Goal: Information Seeking & Learning: Learn about a topic

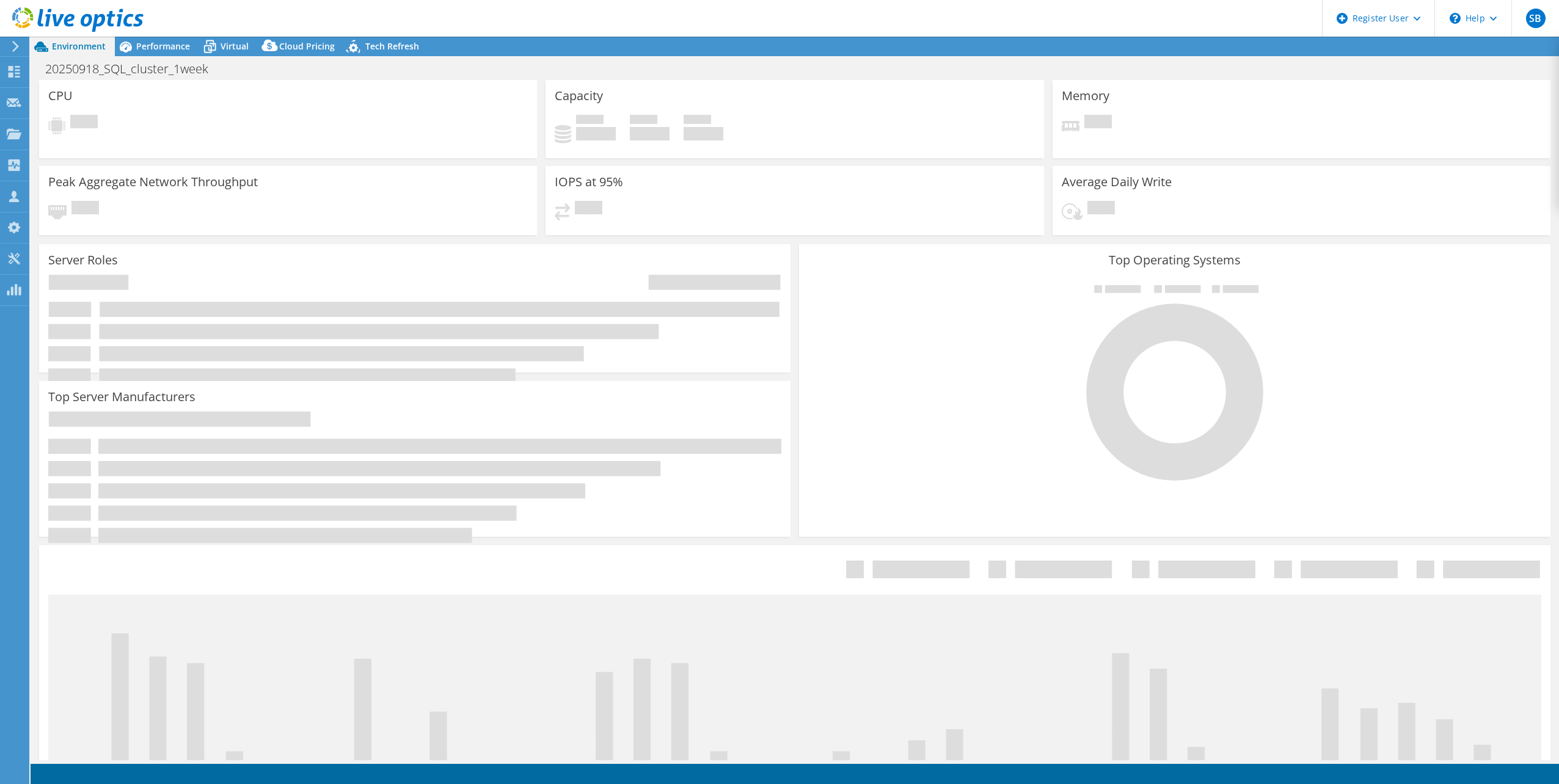
select select "USD"
select select "EUFrankfurt"
select select "EUR"
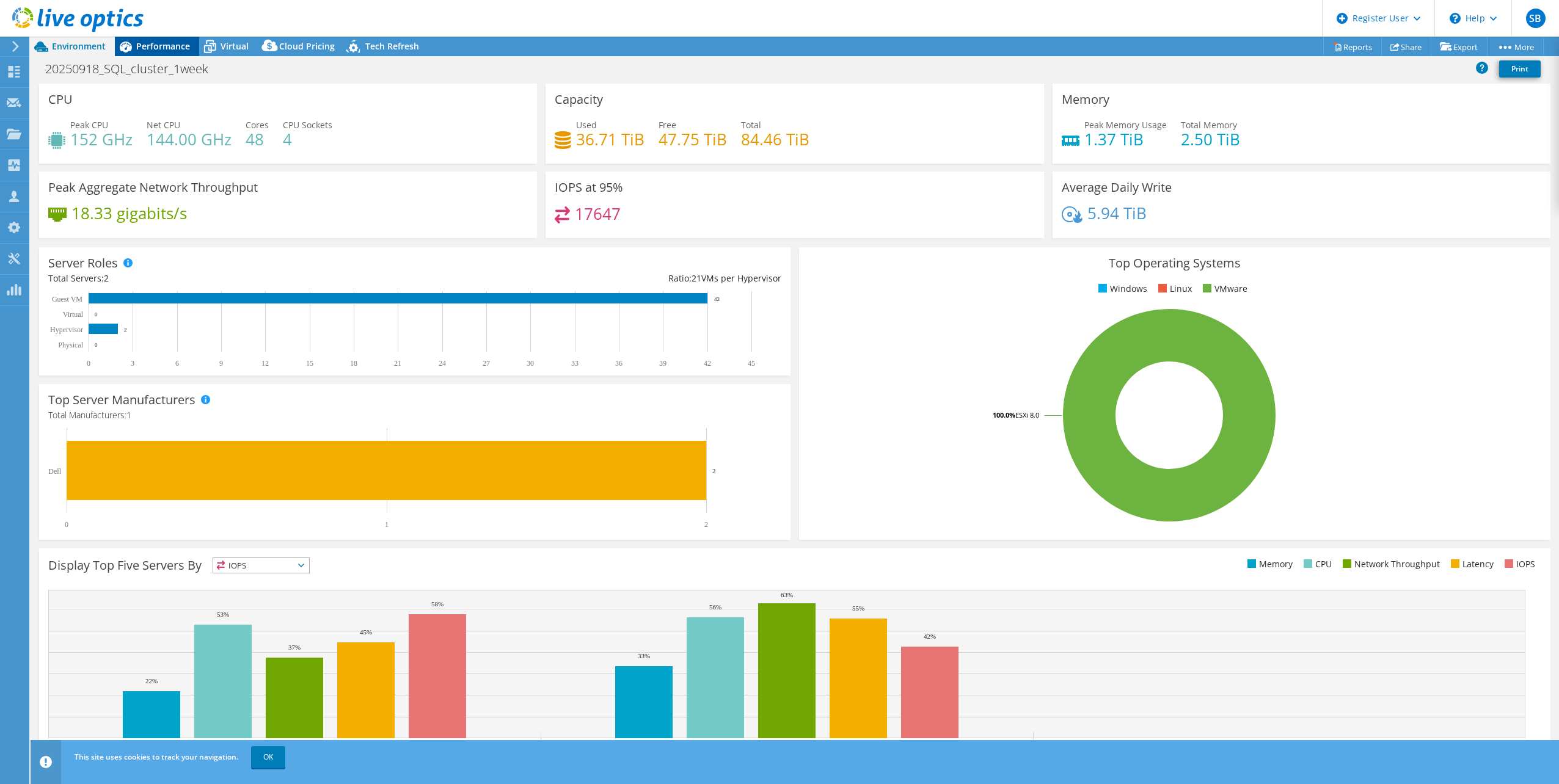
click at [159, 51] on span "Performance" at bounding box center [163, 46] width 54 height 11
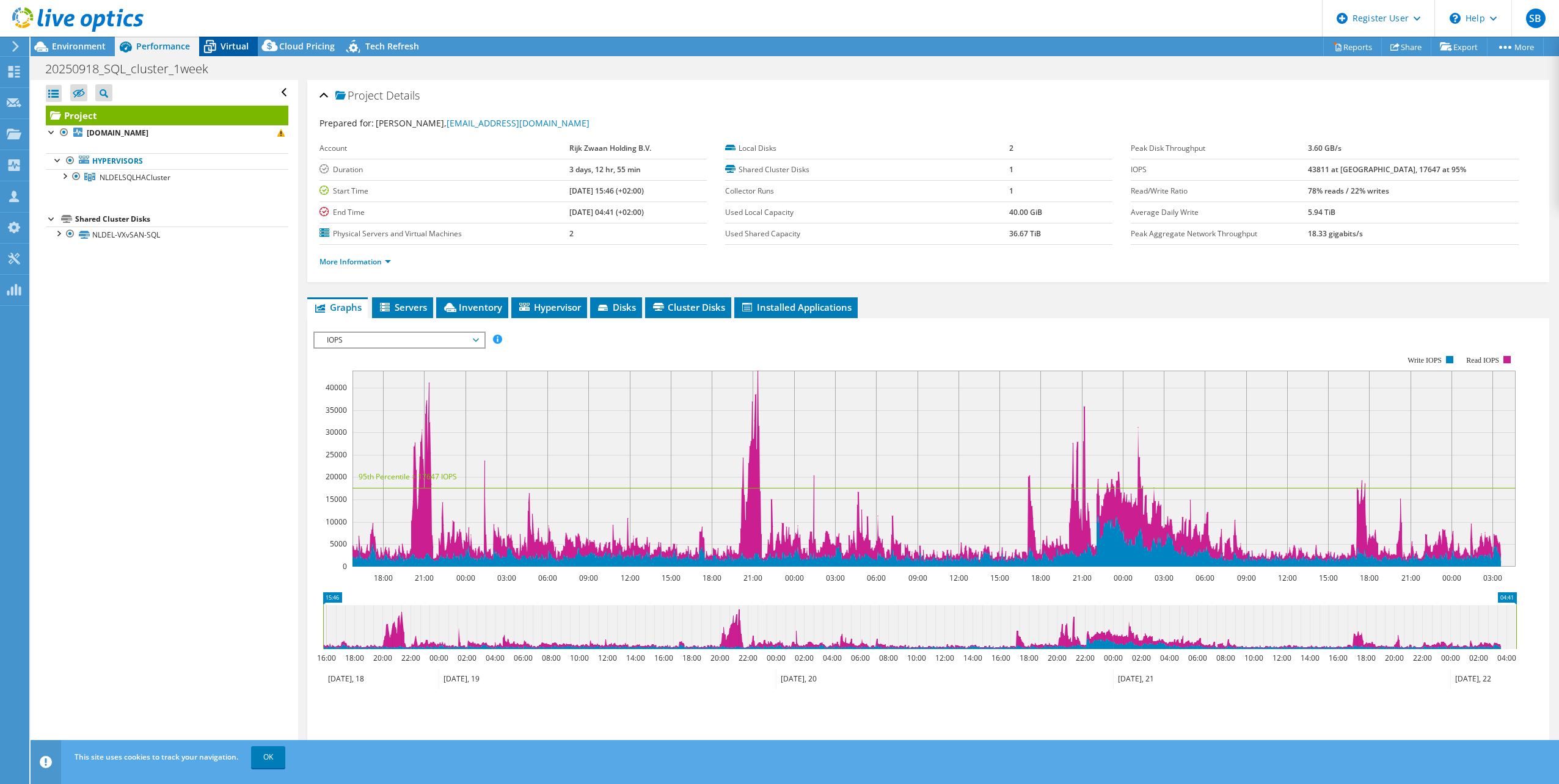
click at [217, 48] on icon at bounding box center [210, 47] width 21 height 21
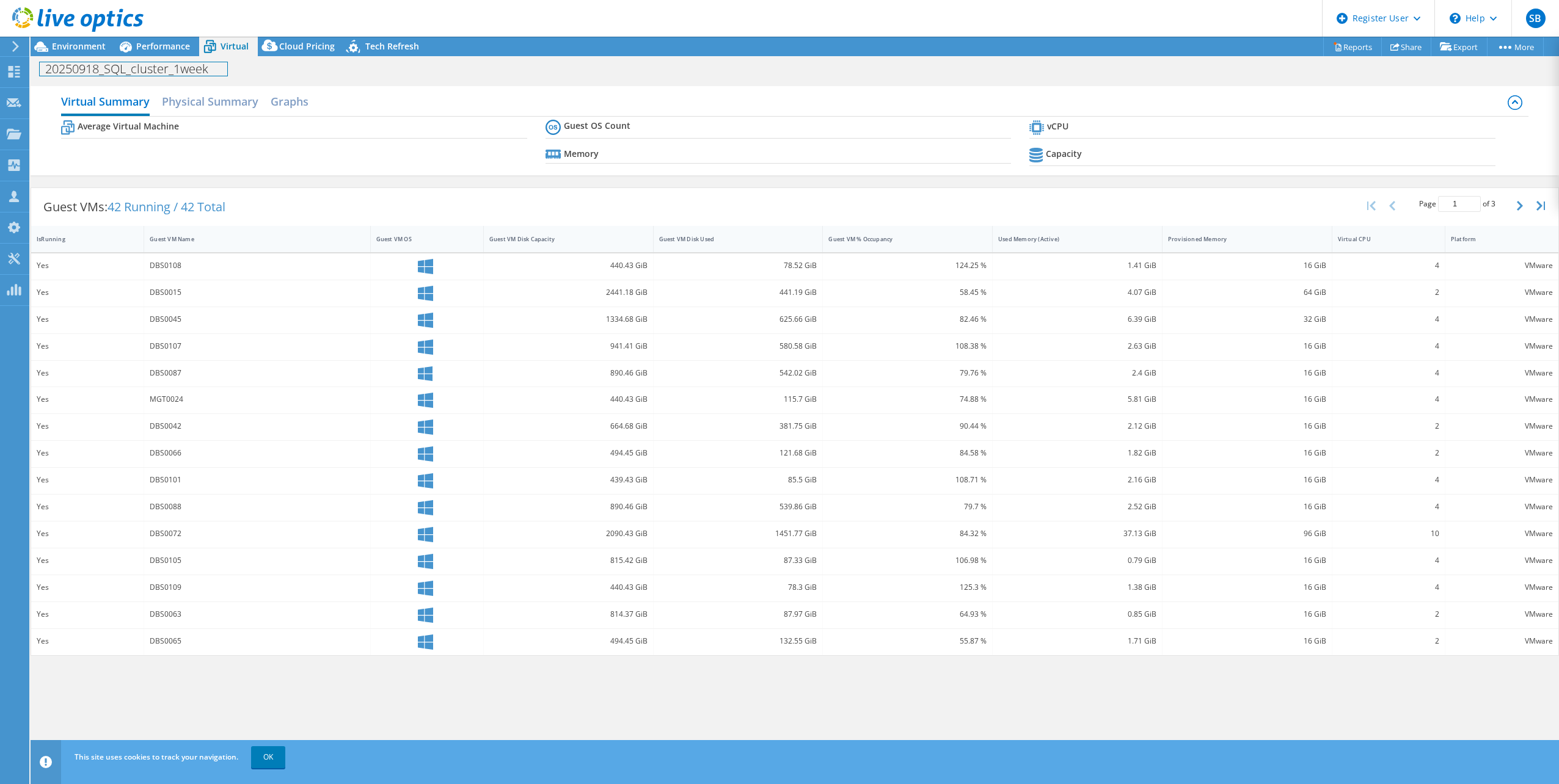
click at [101, 56] on div "20250918_SQL_cluster_1week Print" at bounding box center [794, 68] width 1528 height 24
click at [88, 50] on span "Environment" at bounding box center [79, 46] width 54 height 11
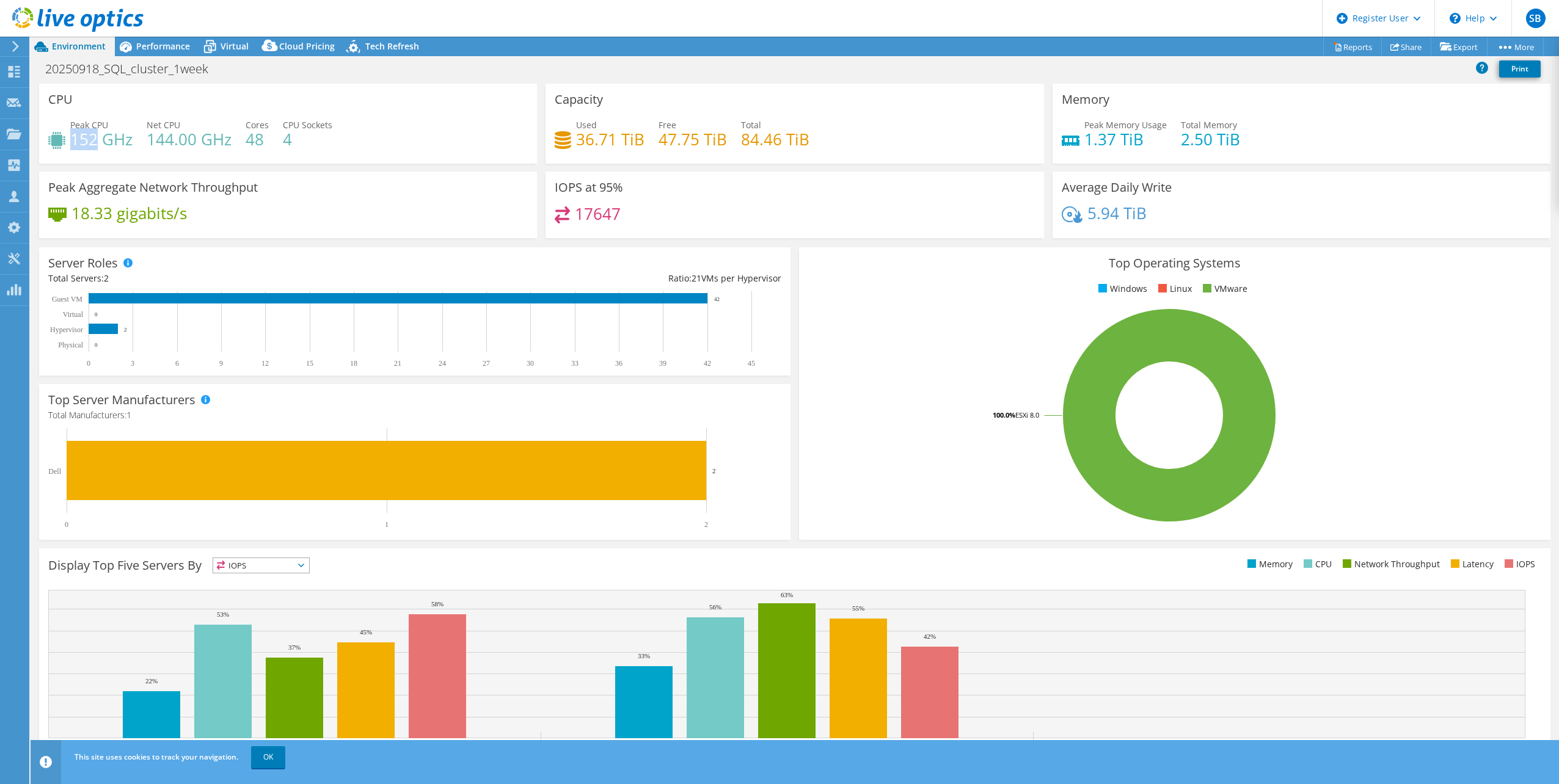
drag, startPoint x: 74, startPoint y: 140, endPoint x: 96, endPoint y: 140, distance: 22.0
click at [96, 140] on h4 "152 GHz" at bounding box center [101, 139] width 62 height 13
drag, startPoint x: 96, startPoint y: 140, endPoint x: 187, endPoint y: 139, distance: 91.0
click at [187, 139] on h4 "144.00 GHz" at bounding box center [189, 139] width 85 height 13
drag, startPoint x: 150, startPoint y: 139, endPoint x: 194, endPoint y: 146, distance: 44.6
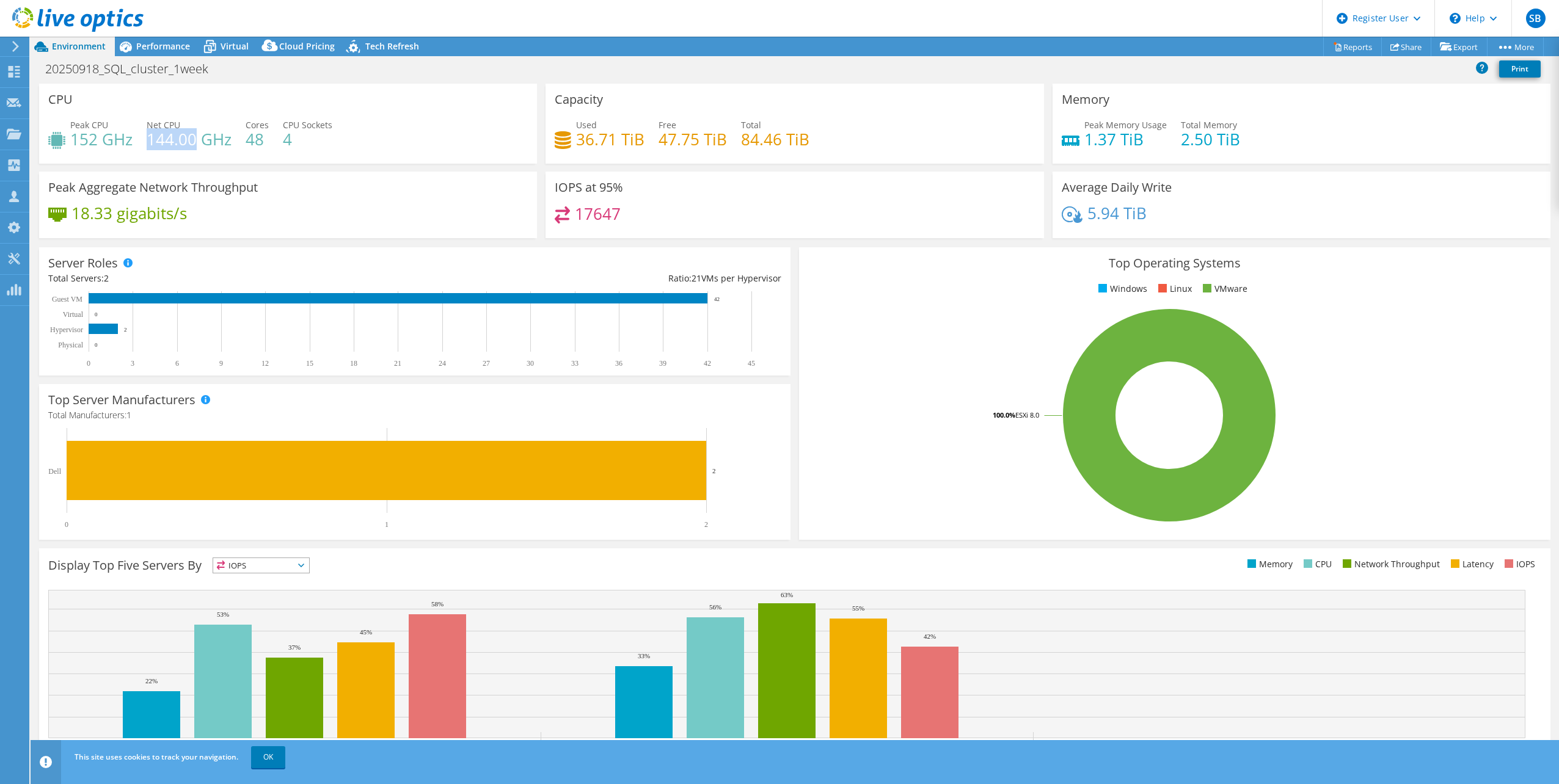
click at [194, 146] on h4 "144.00 GHz" at bounding box center [189, 139] width 85 height 13
drag, startPoint x: 194, startPoint y: 146, endPoint x: 146, endPoint y: 48, distance: 109.1
click at [146, 48] on span "Performance" at bounding box center [163, 46] width 54 height 11
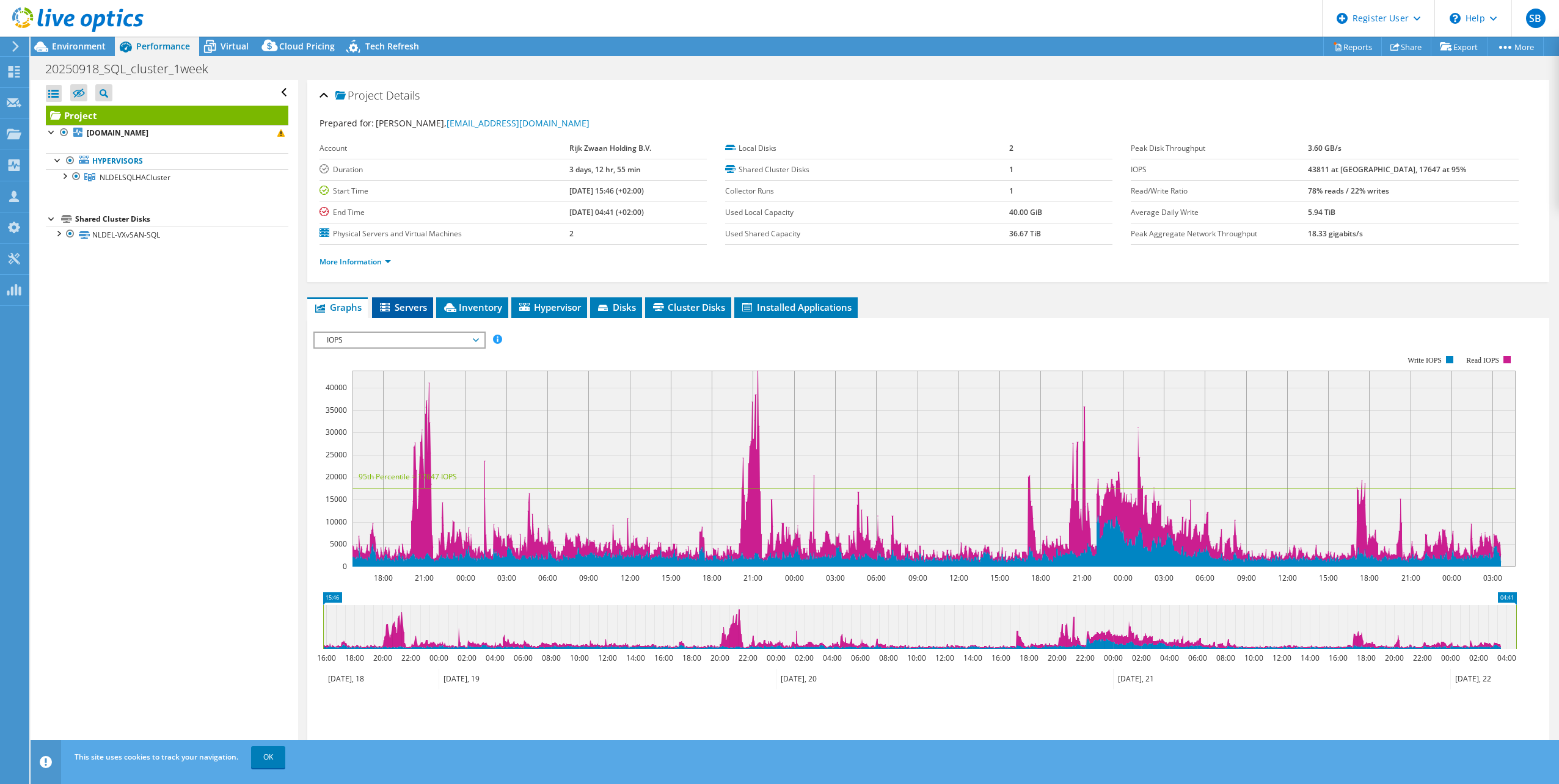
click at [406, 305] on span "Servers" at bounding box center [403, 306] width 49 height 12
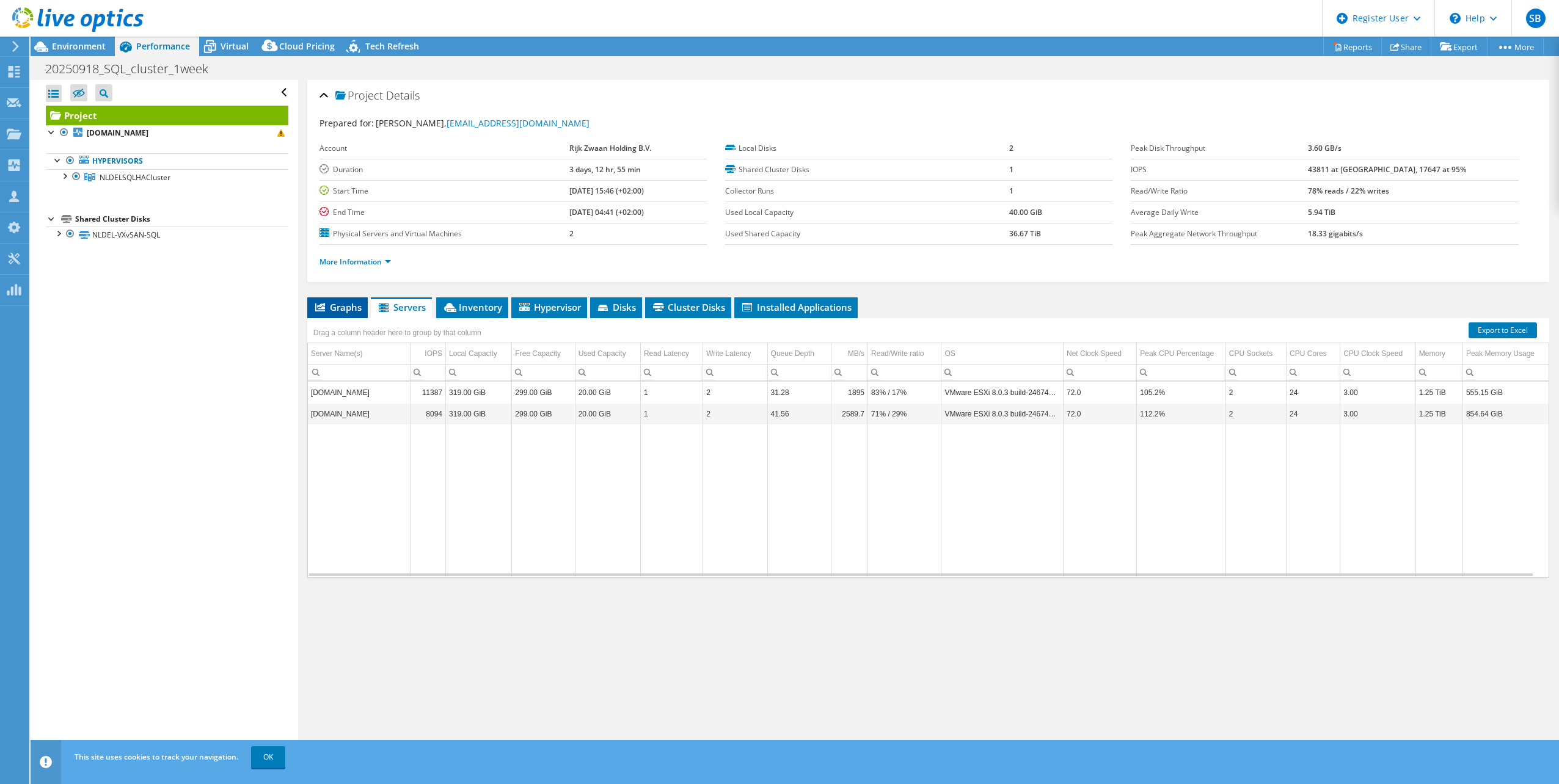
click at [329, 304] on span "Graphs" at bounding box center [337, 306] width 48 height 12
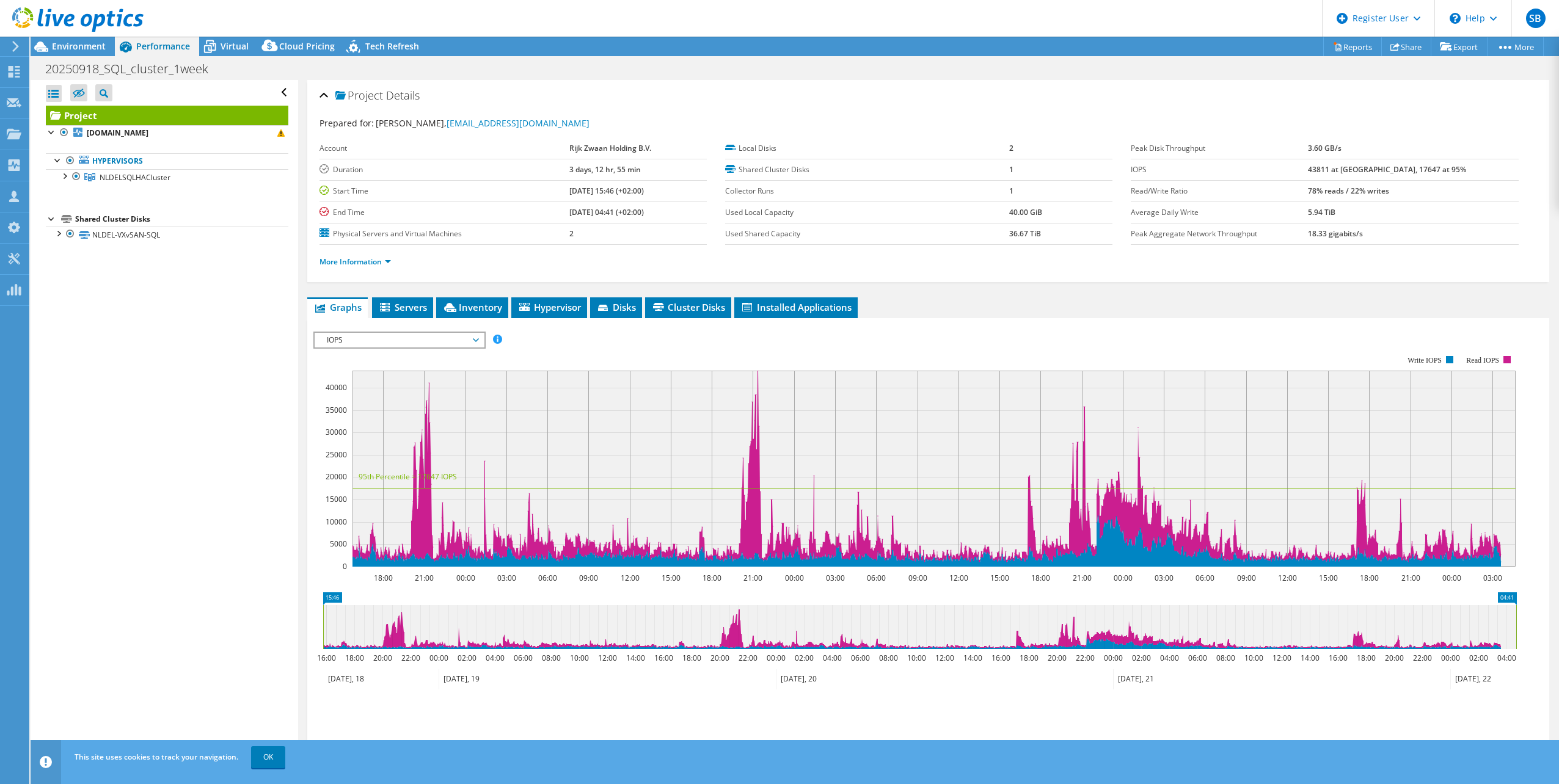
click at [408, 330] on div "IOPS Disk Throughput IO Size Latency Queue Depth CPU Percentage Memory Page Fau…" at bounding box center [927, 537] width 1230 height 423
click at [409, 342] on span "IOPS" at bounding box center [399, 340] width 157 height 15
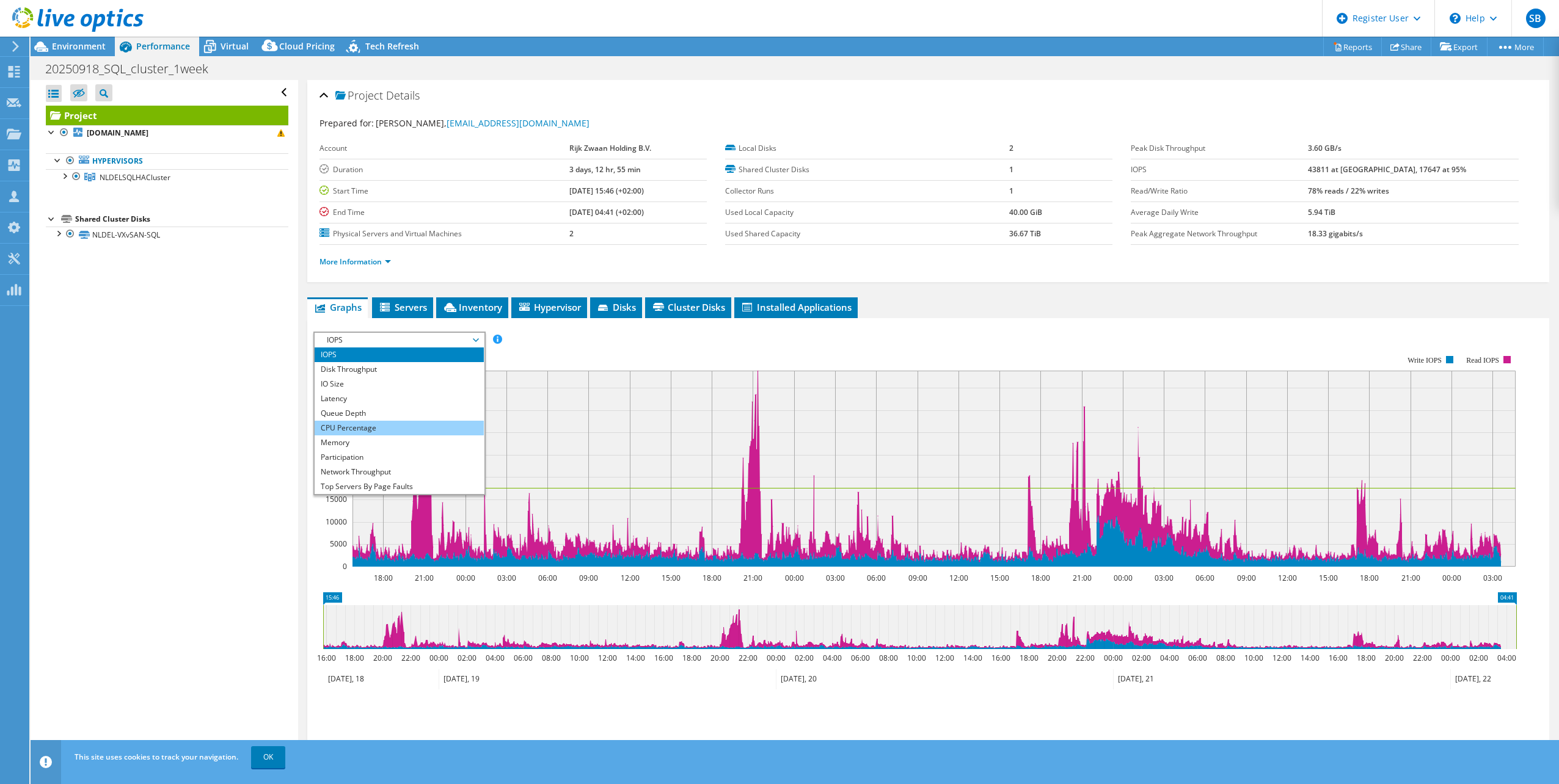
click at [395, 434] on li "CPU Percentage" at bounding box center [399, 428] width 169 height 15
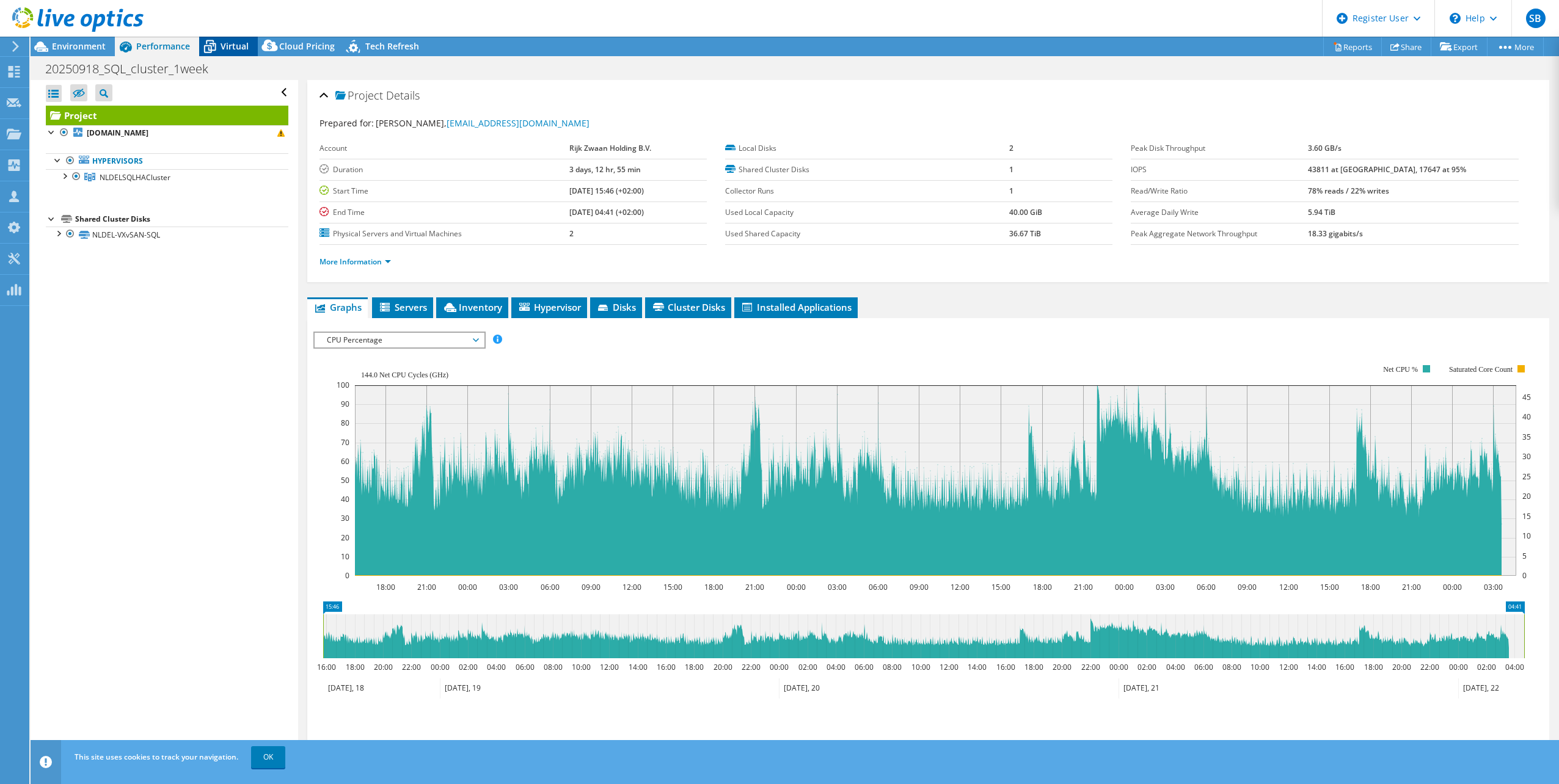
click at [226, 53] on div "Virtual" at bounding box center [229, 47] width 59 height 20
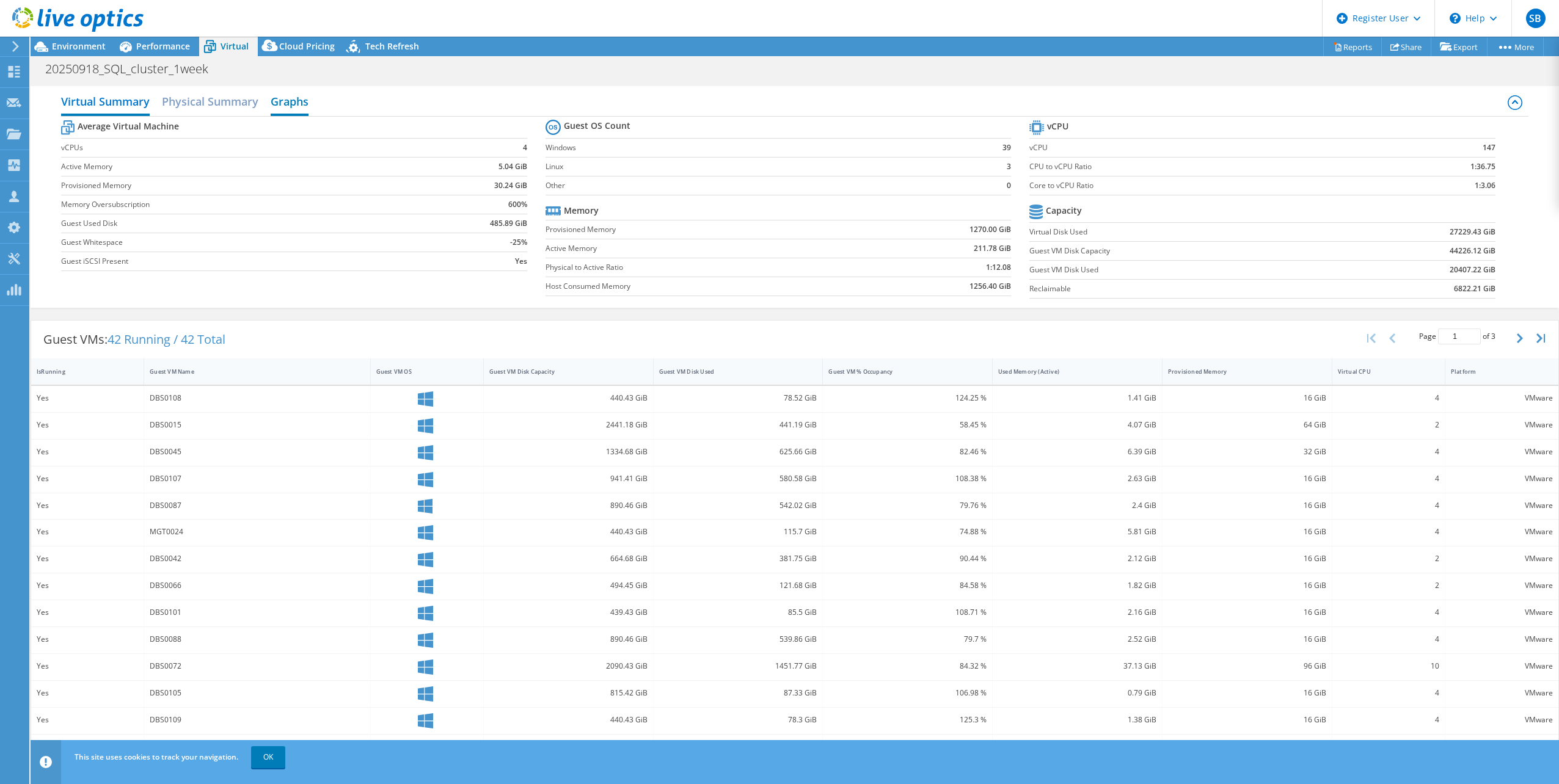
click at [282, 101] on h2 "Graphs" at bounding box center [289, 102] width 38 height 27
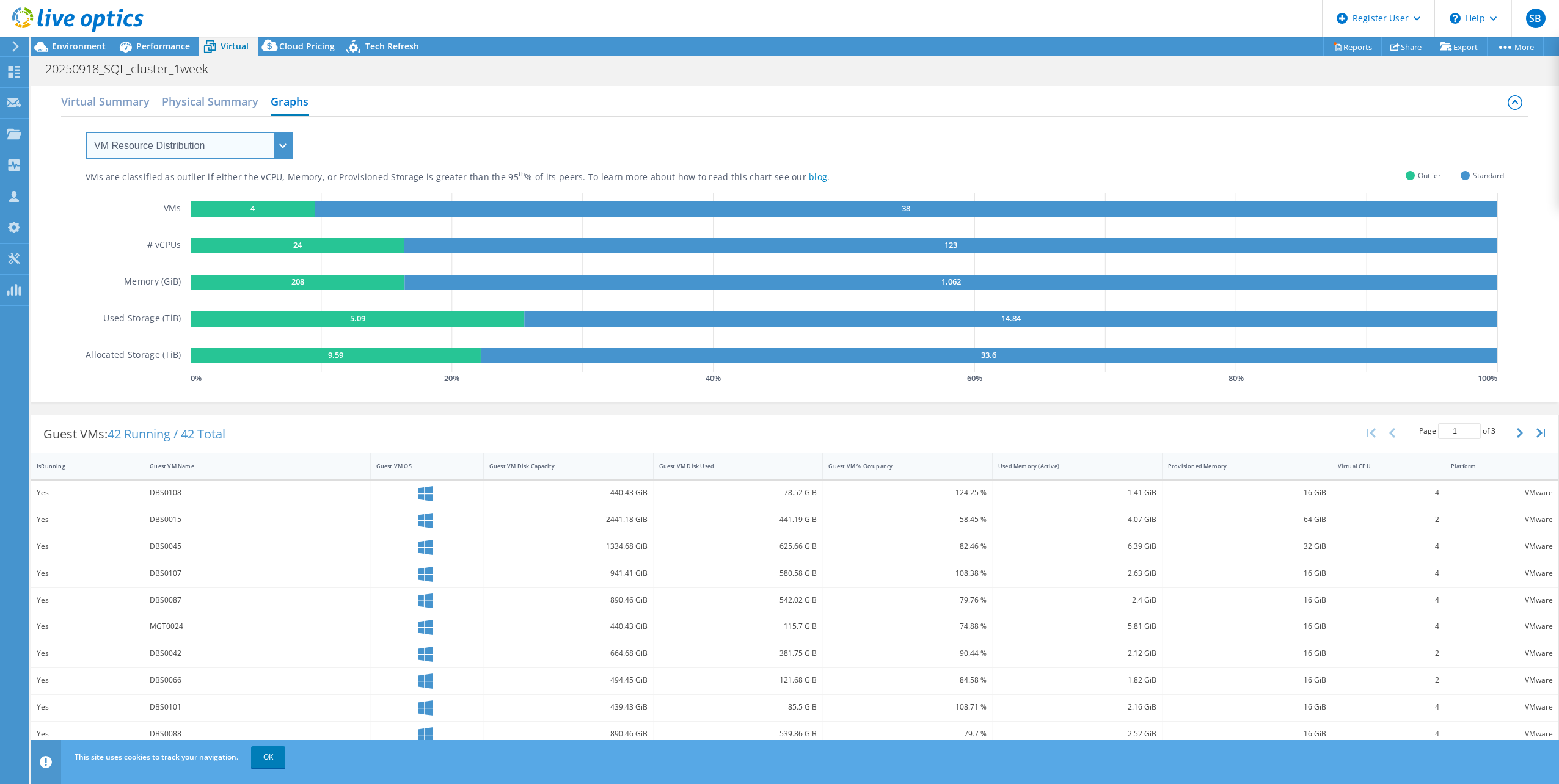
click at [194, 149] on select "VM Resource Distribution Provisioning Contrast Over Provisioning" at bounding box center [190, 145] width 208 height 28
select select "Over Provisioning"
click at [86, 131] on select "VM Resource Distribution Provisioning Contrast Over Provisioning" at bounding box center [190, 145] width 208 height 28
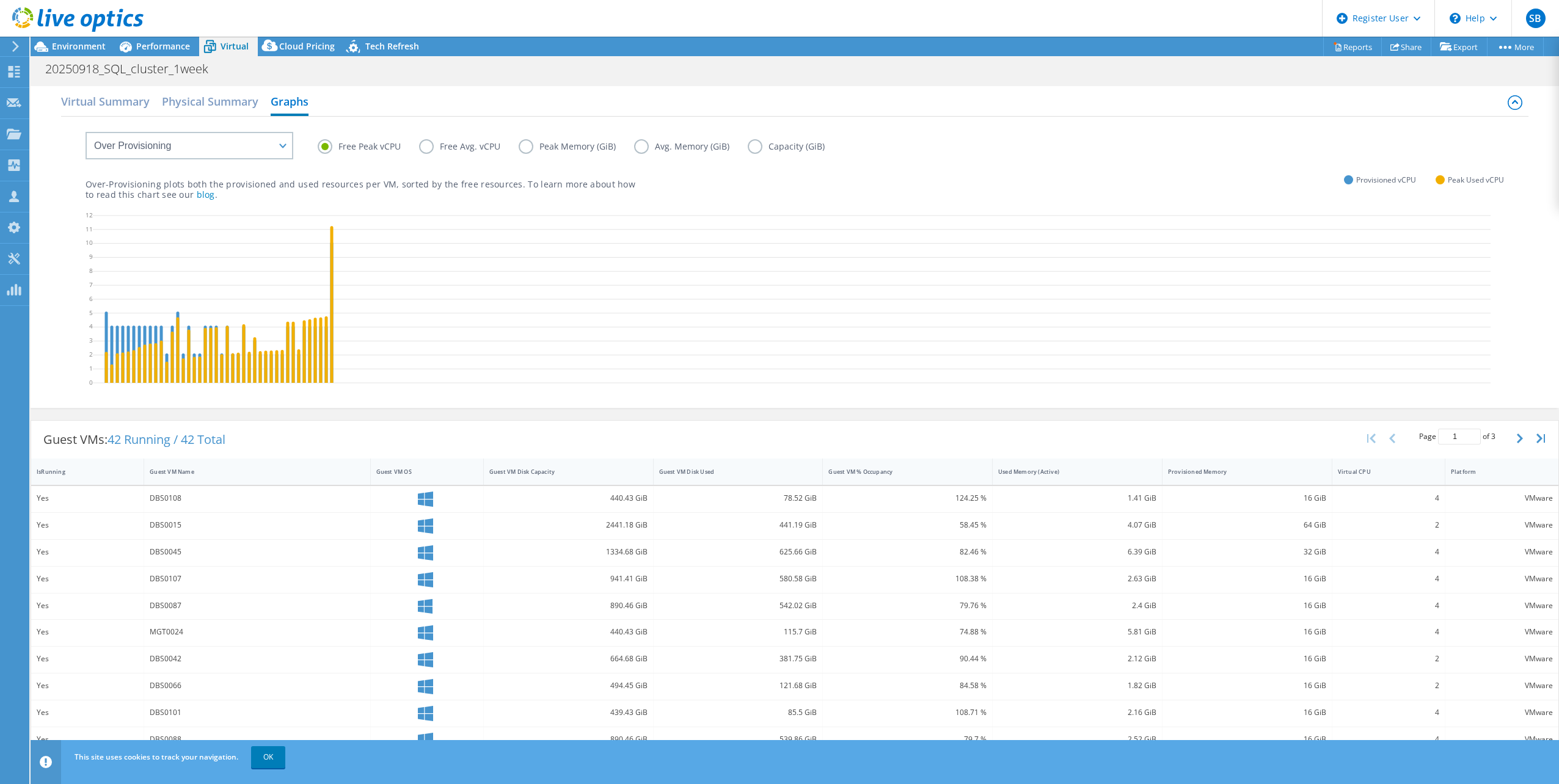
click at [427, 147] on label "Free Avg. vCPU" at bounding box center [469, 146] width 100 height 15
click at [0, 0] on input "Free Avg. vCPU" at bounding box center [0, 0] width 0 height 0
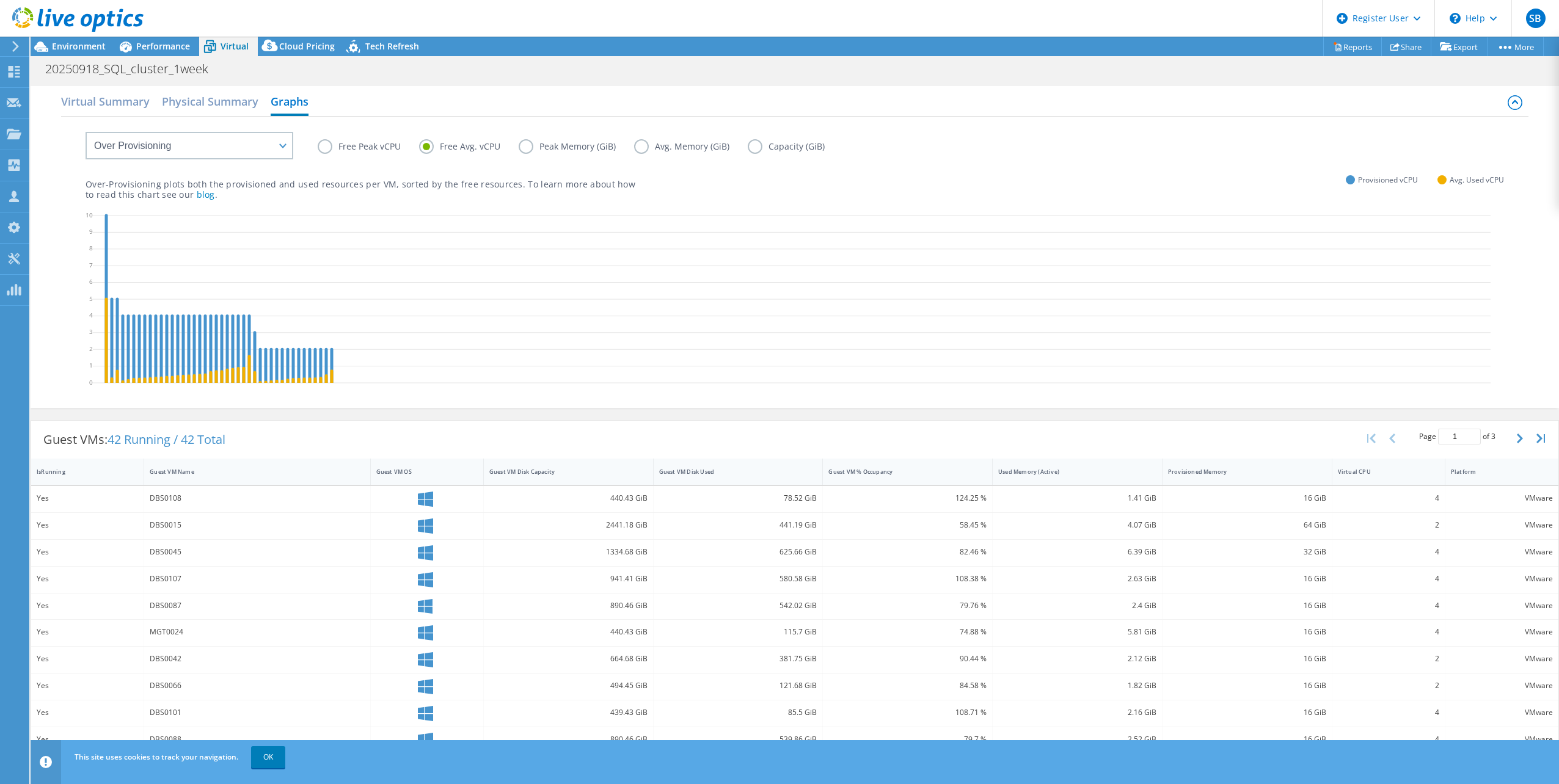
click at [326, 146] on label "Free Peak vCPU" at bounding box center [369, 146] width 101 height 15
click at [0, 0] on input "Free Peak vCPU" at bounding box center [0, 0] width 0 height 0
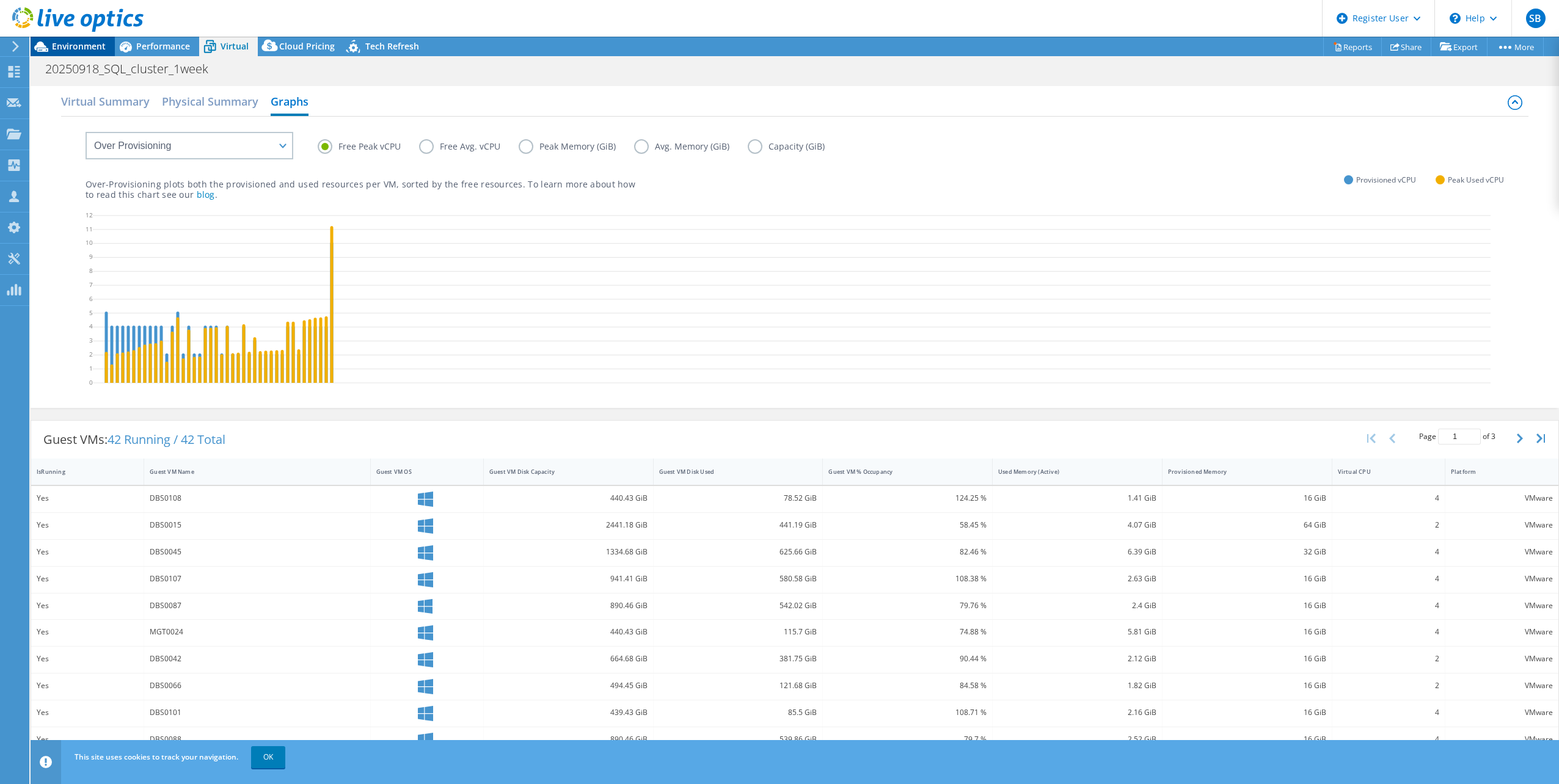
click at [93, 47] on span "Environment" at bounding box center [79, 46] width 54 height 11
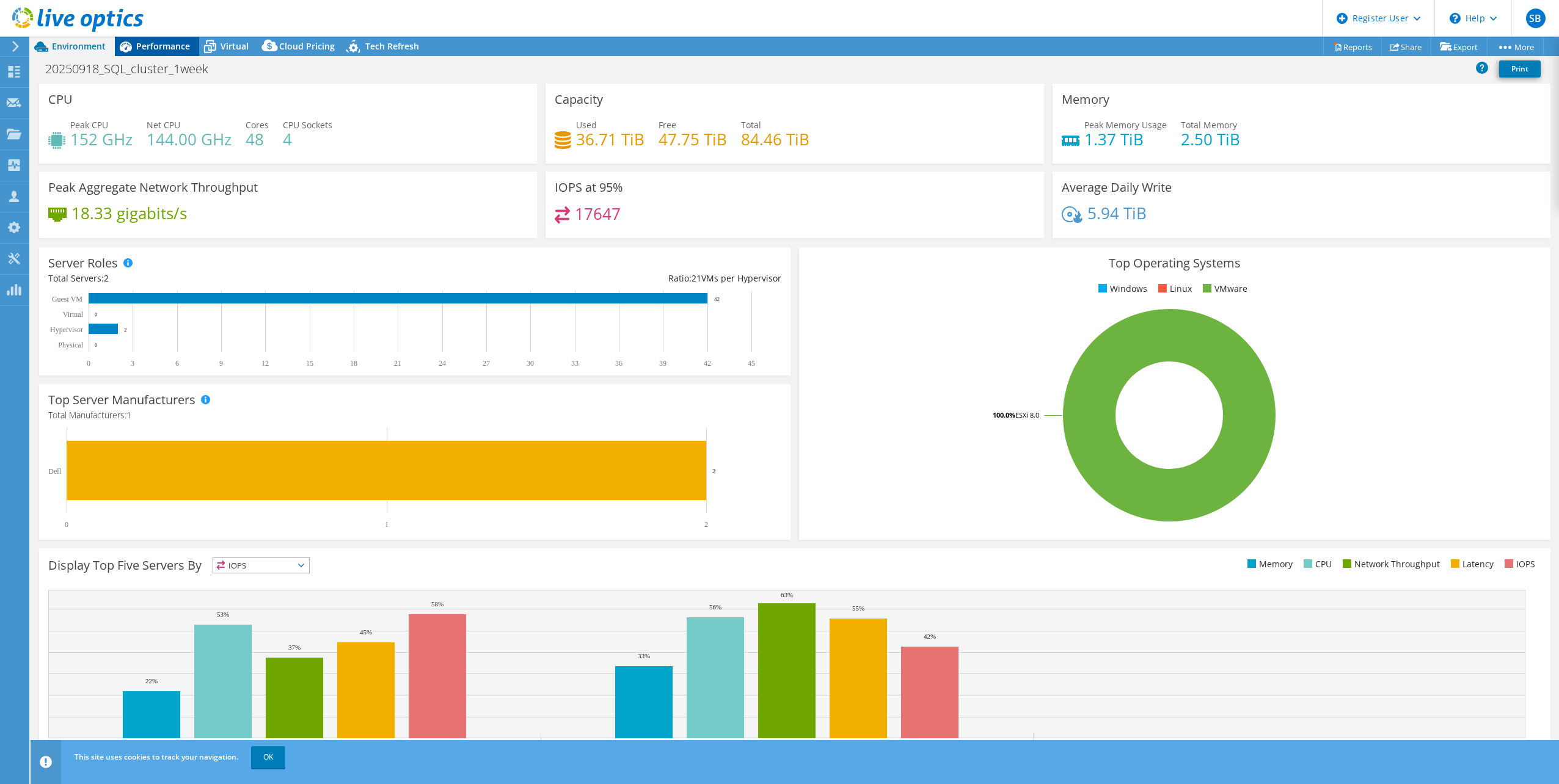
click at [159, 45] on span "Performance" at bounding box center [163, 46] width 54 height 11
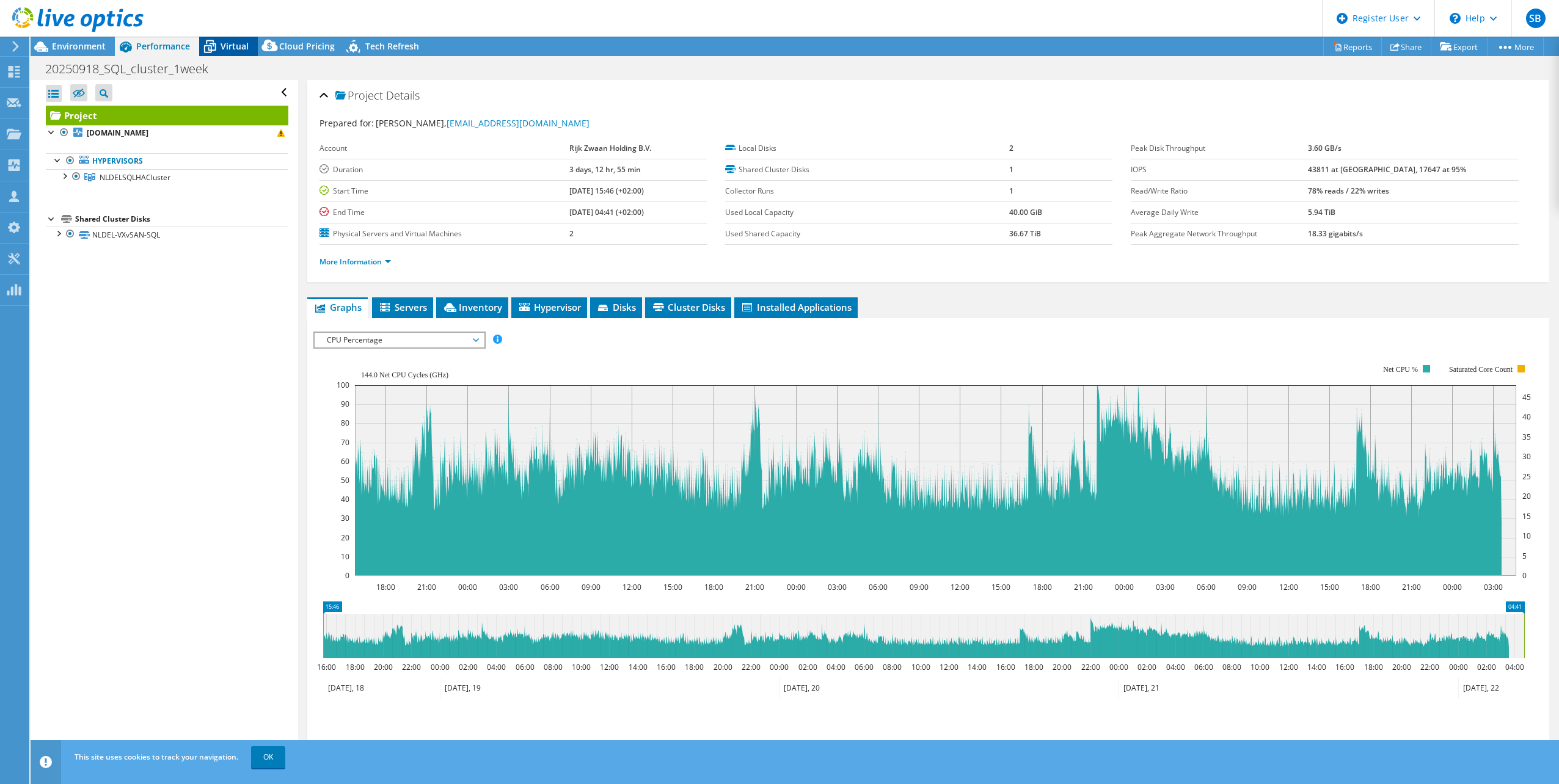
click at [217, 50] on icon at bounding box center [210, 47] width 21 height 21
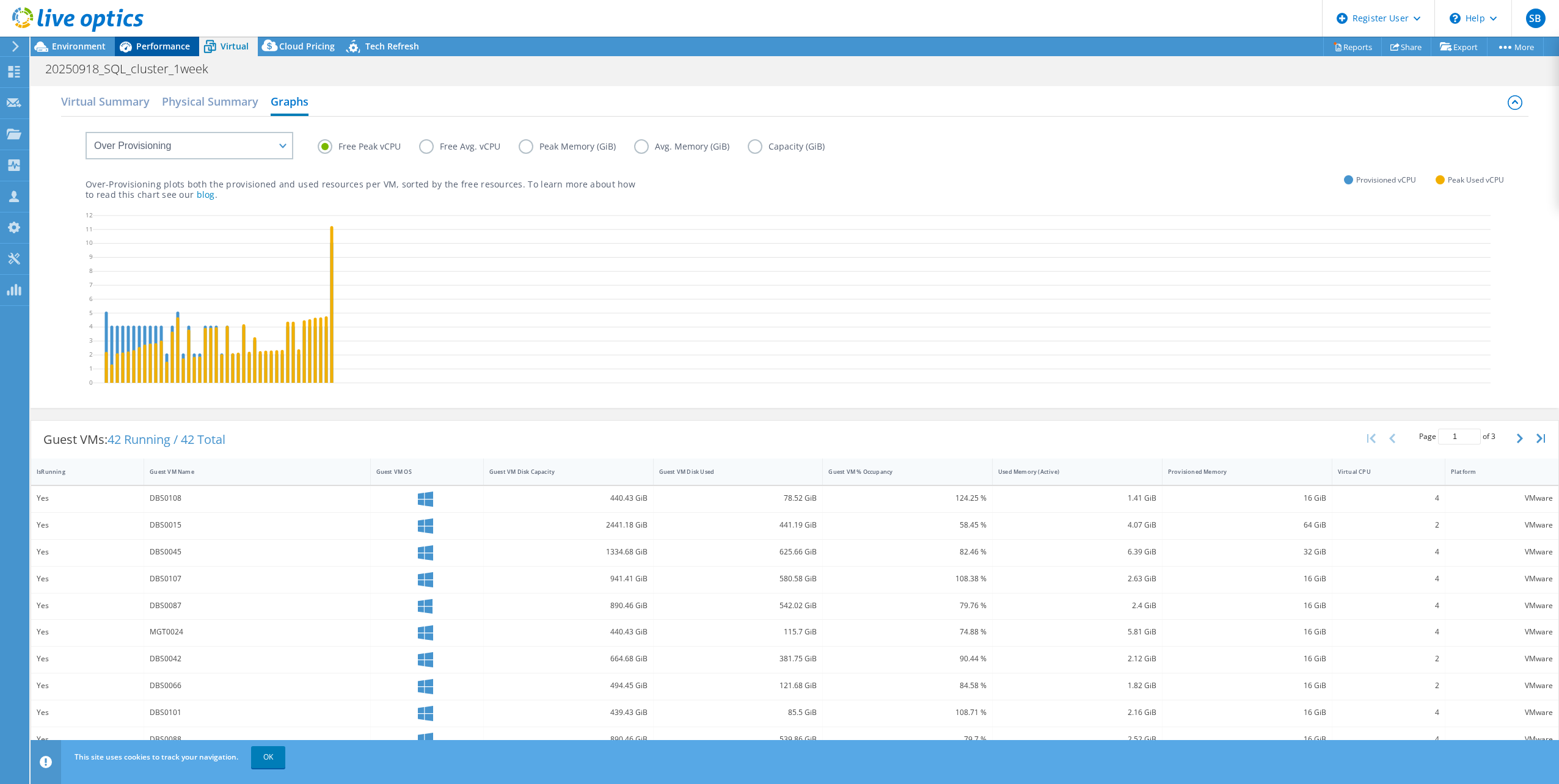
click at [151, 50] on span "Performance" at bounding box center [163, 46] width 54 height 11
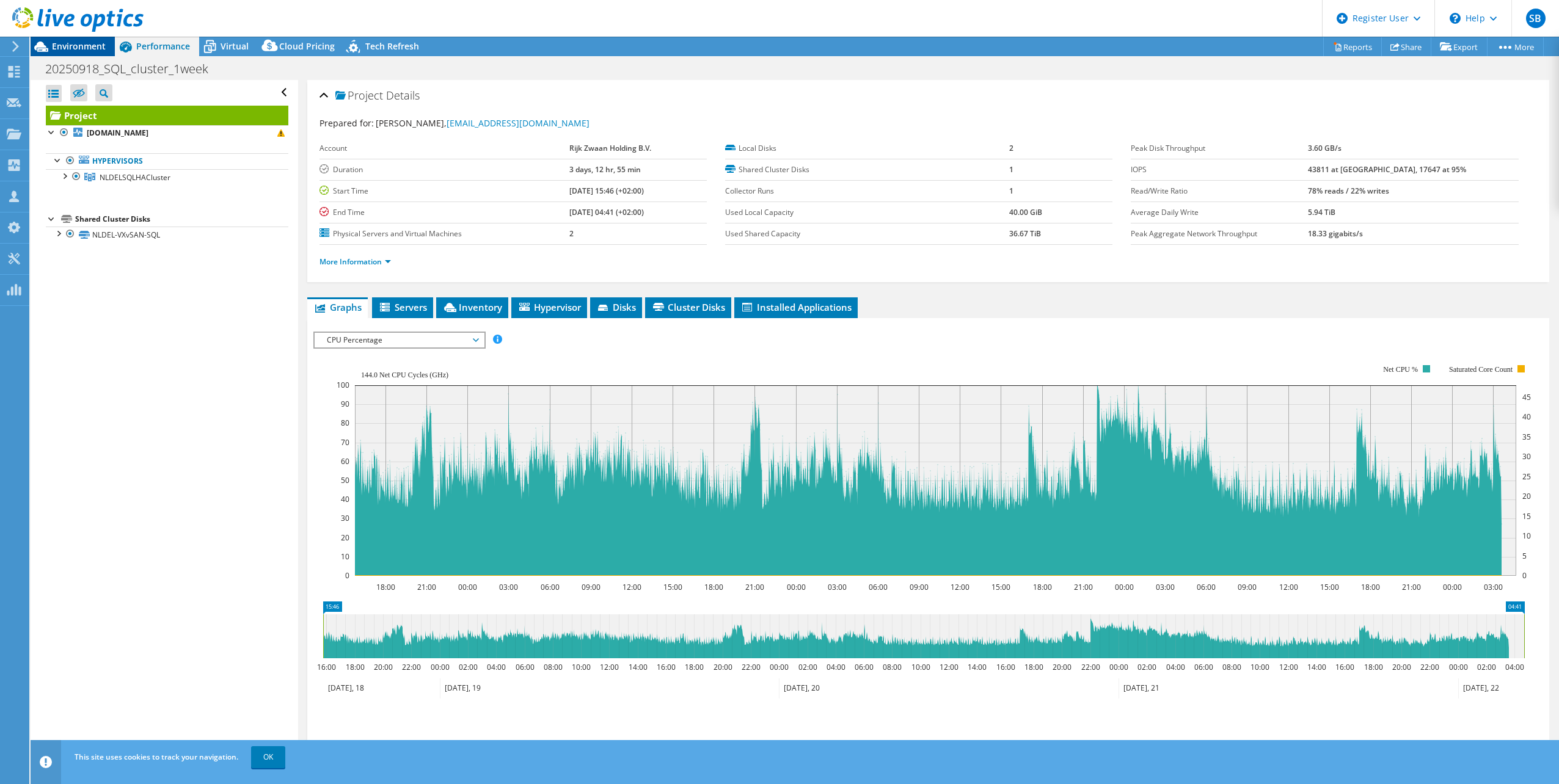
click at [60, 45] on span "Environment" at bounding box center [79, 46] width 54 height 11
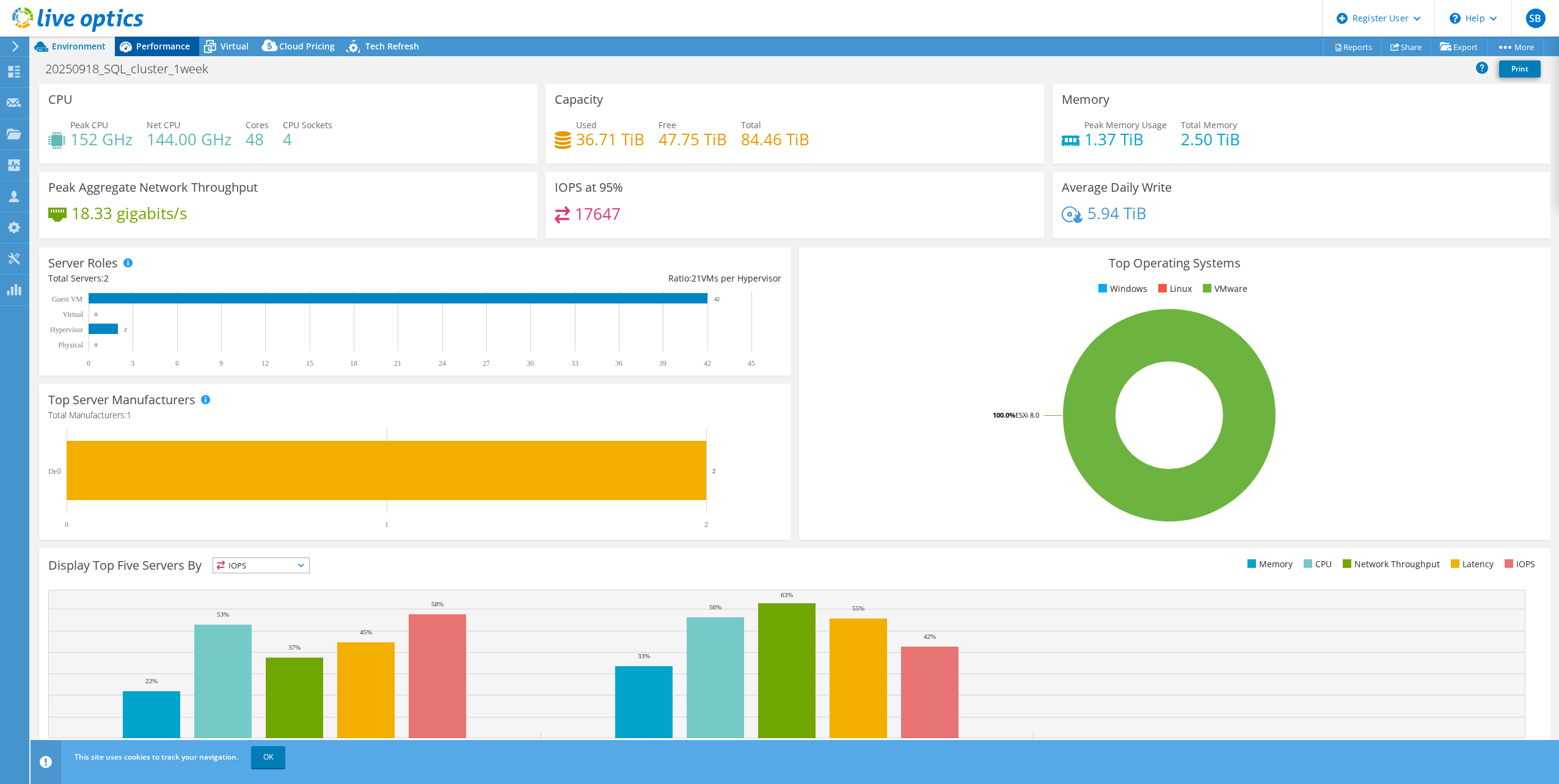
click at [181, 47] on span "Performance" at bounding box center [163, 46] width 54 height 11
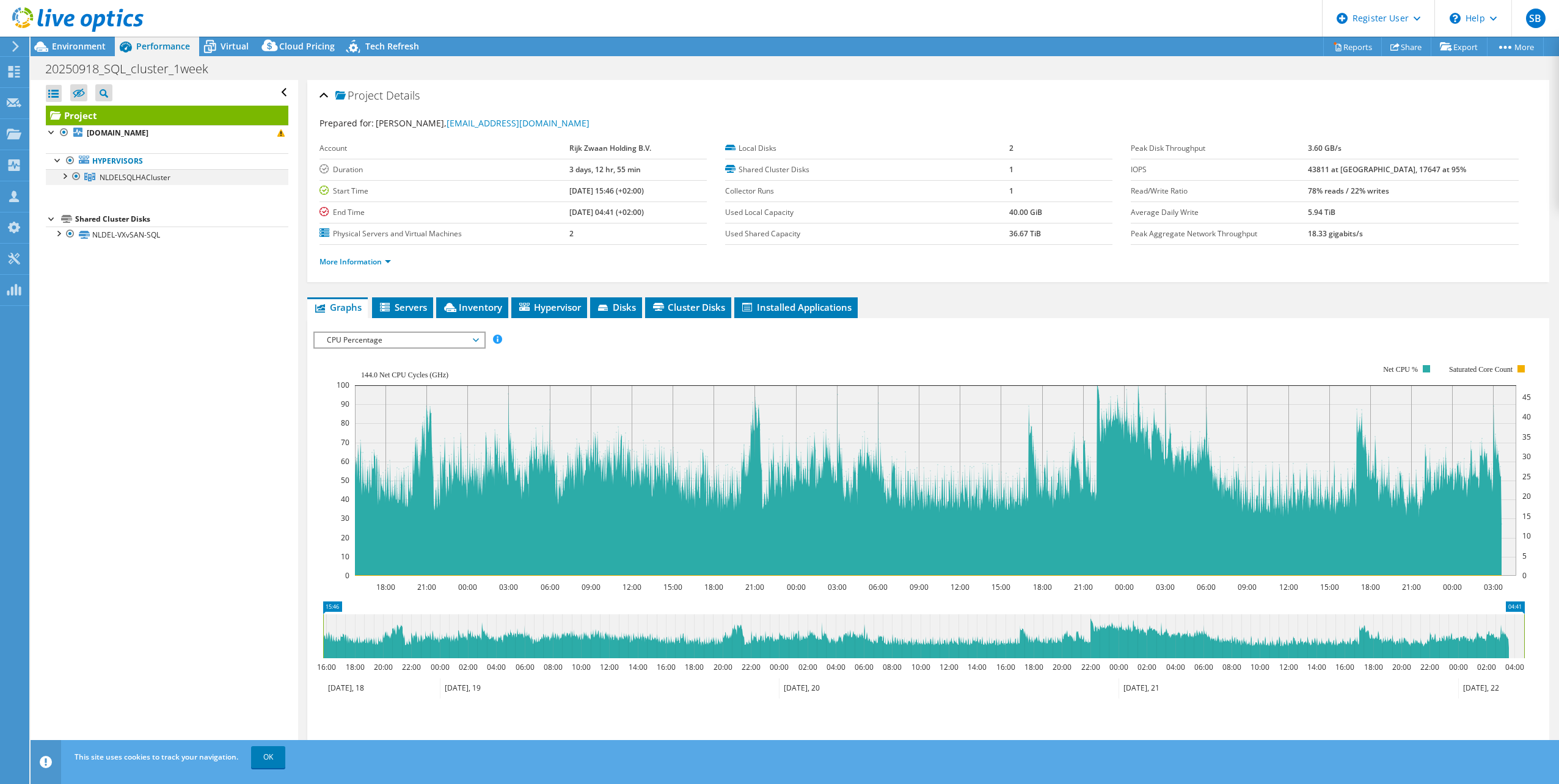
click at [65, 176] on div at bounding box center [64, 175] width 12 height 12
click at [121, 192] on link "[DOMAIN_NAME]" at bounding box center [167, 192] width 243 height 16
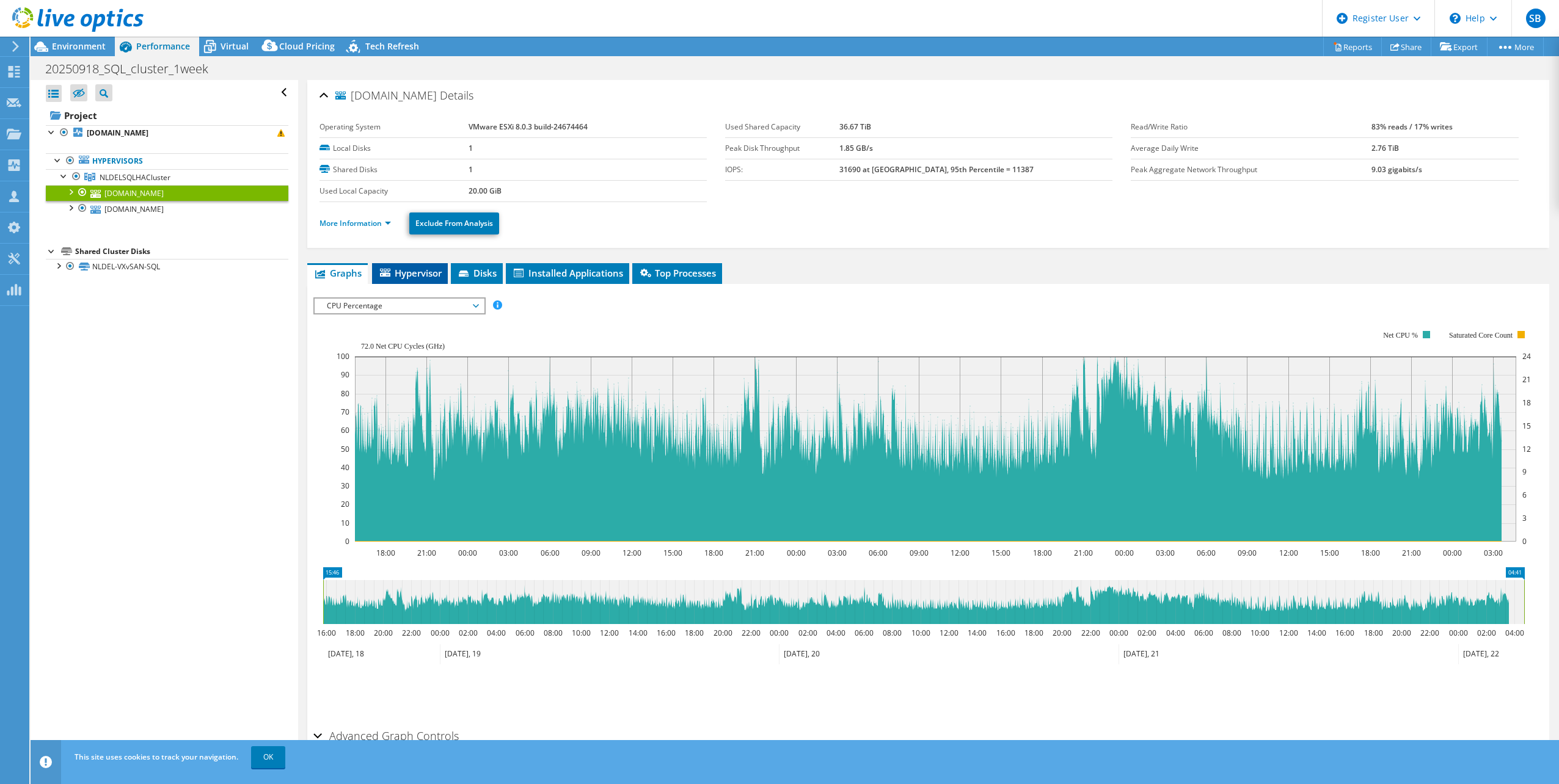
click at [406, 268] on span "Hypervisor" at bounding box center [410, 273] width 64 height 12
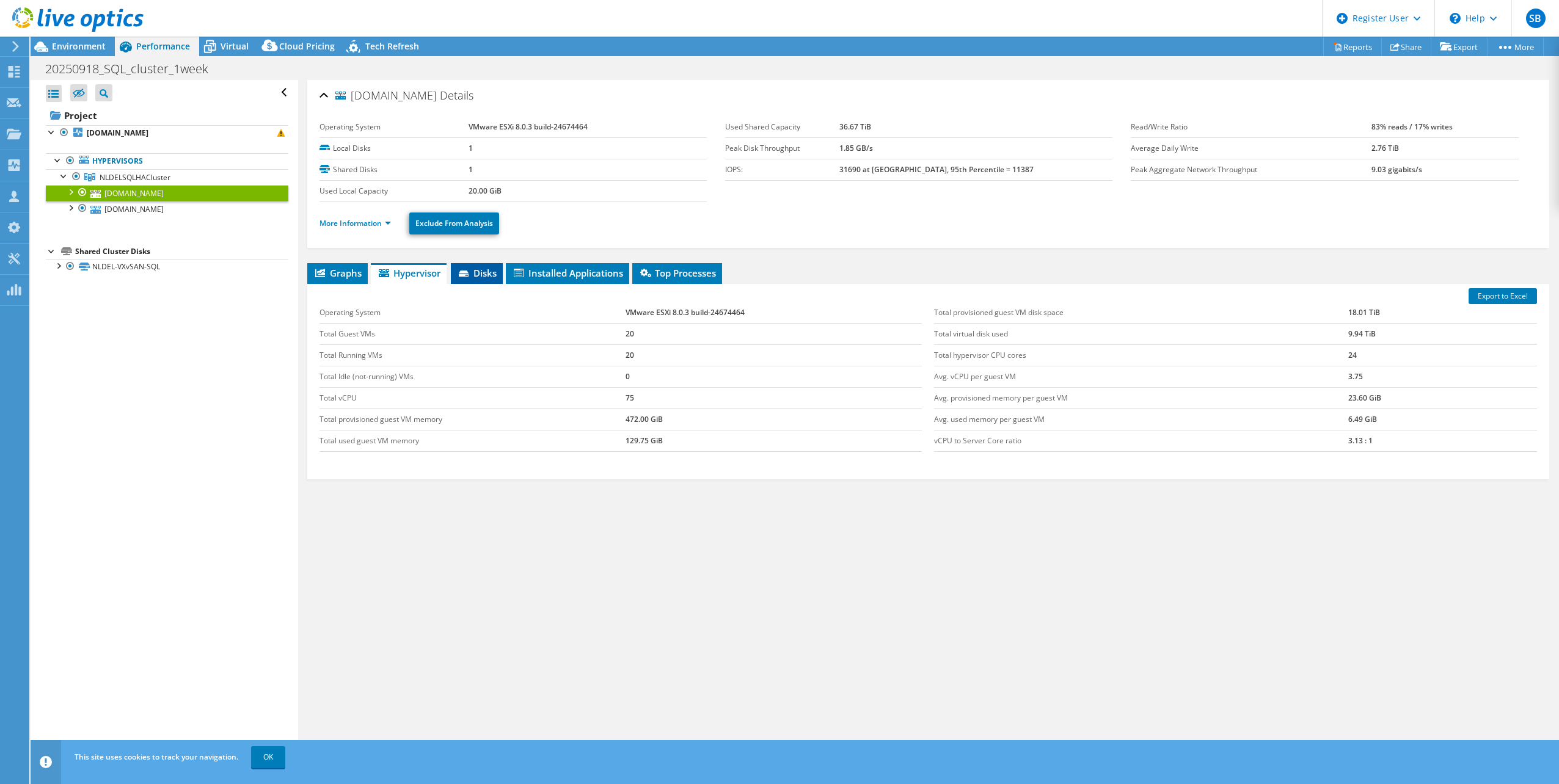
click at [489, 278] on span "Disks" at bounding box center [476, 273] width 40 height 12
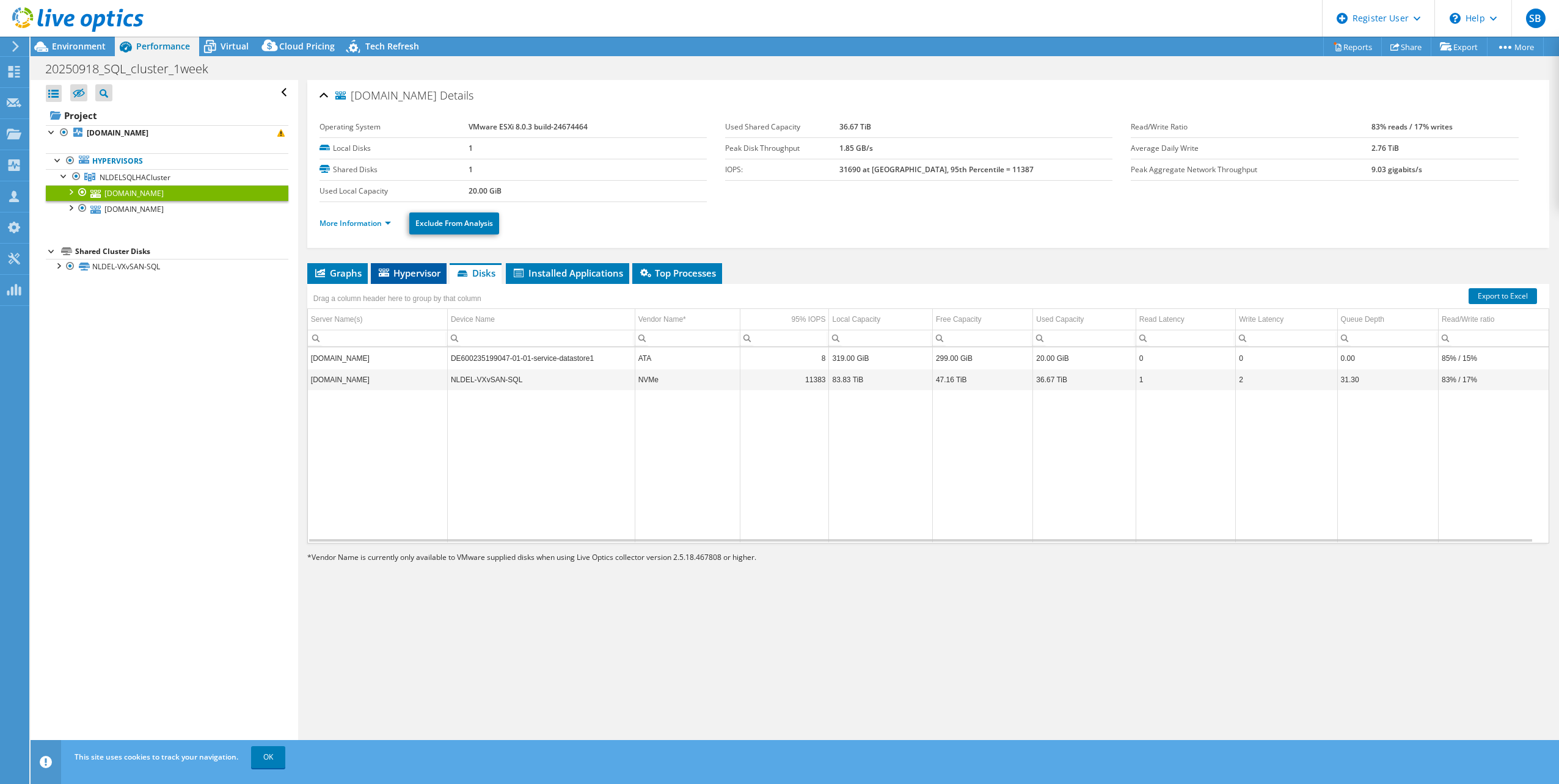
click at [425, 274] on span "Hypervisor" at bounding box center [409, 273] width 64 height 12
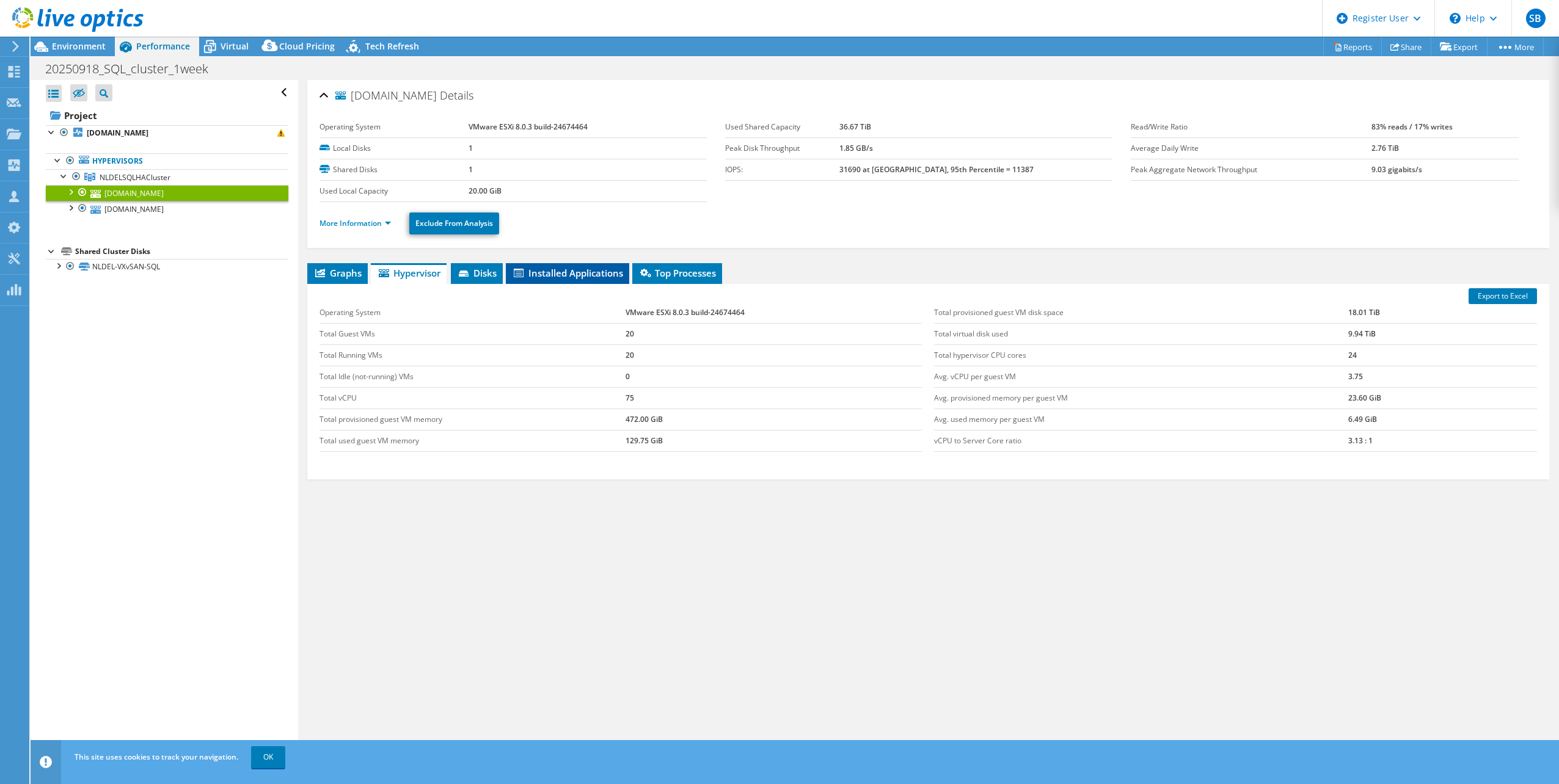
click at [544, 277] on span "Installed Applications" at bounding box center [567, 273] width 111 height 12
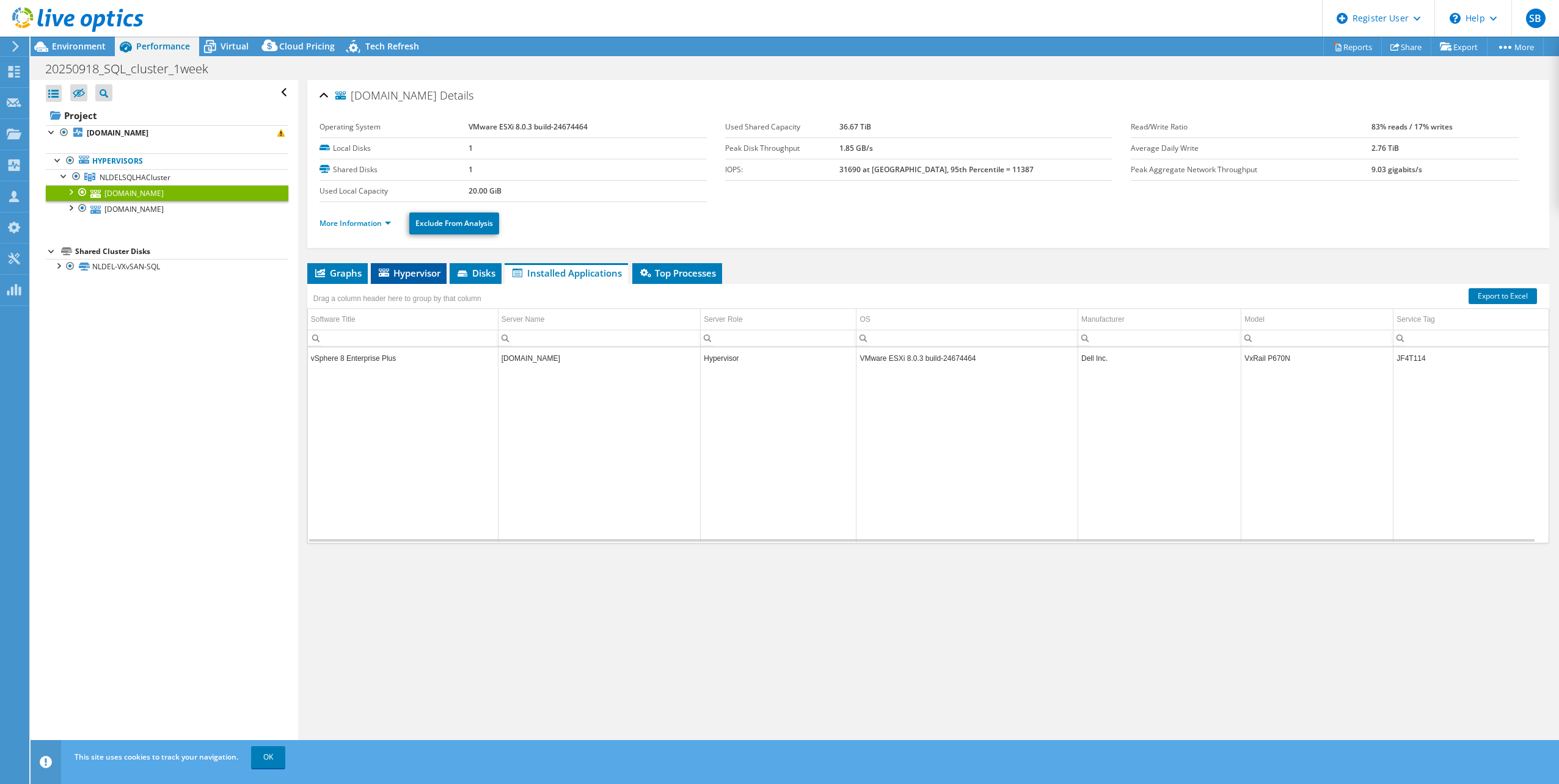
click at [418, 272] on span "Hypervisor" at bounding box center [409, 273] width 64 height 12
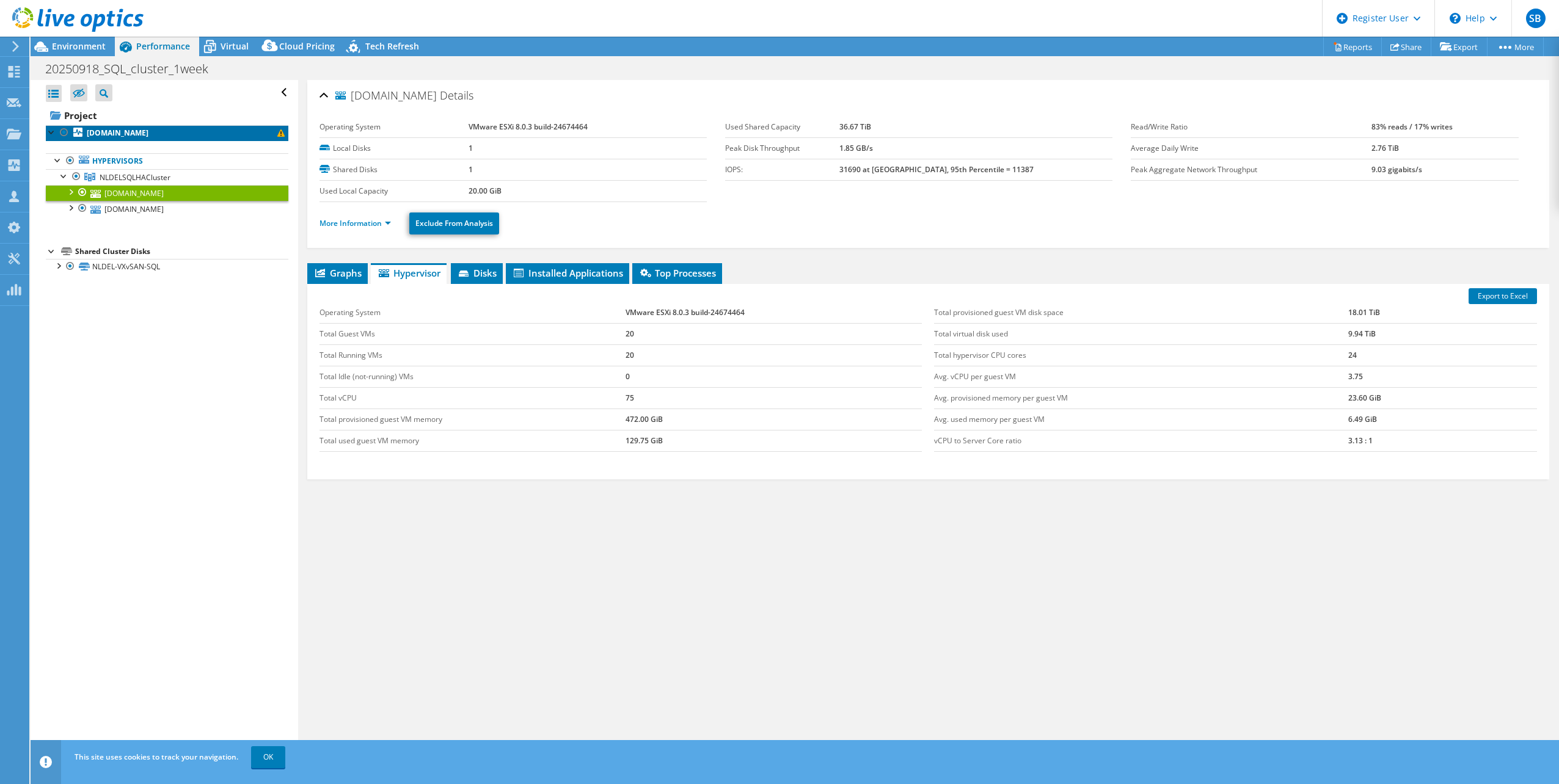
click at [139, 125] on link "[DOMAIN_NAME]" at bounding box center [167, 132] width 243 height 16
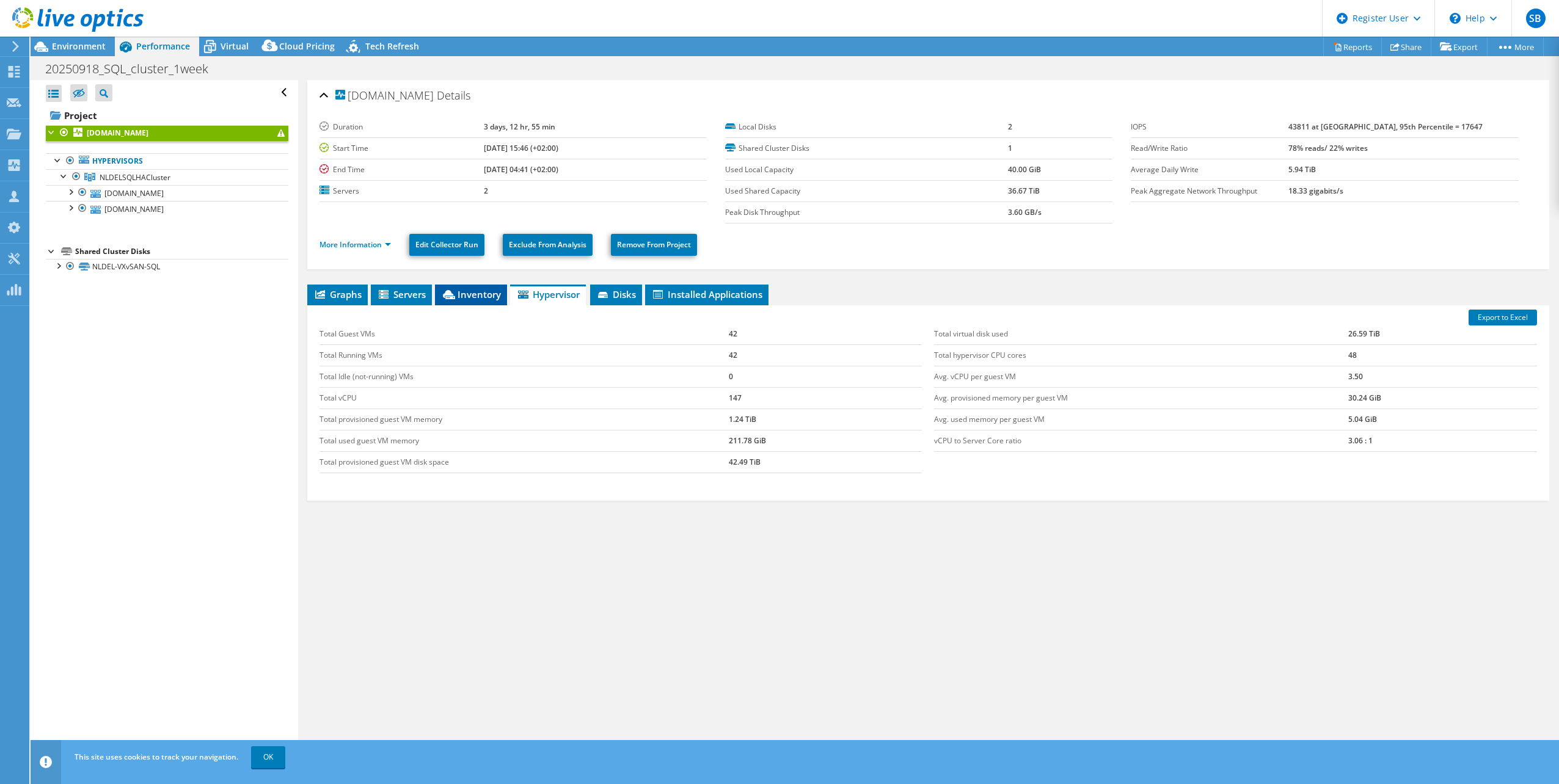
click at [478, 297] on span "Inventory" at bounding box center [471, 294] width 60 height 12
